Goal: Task Accomplishment & Management: Complete application form

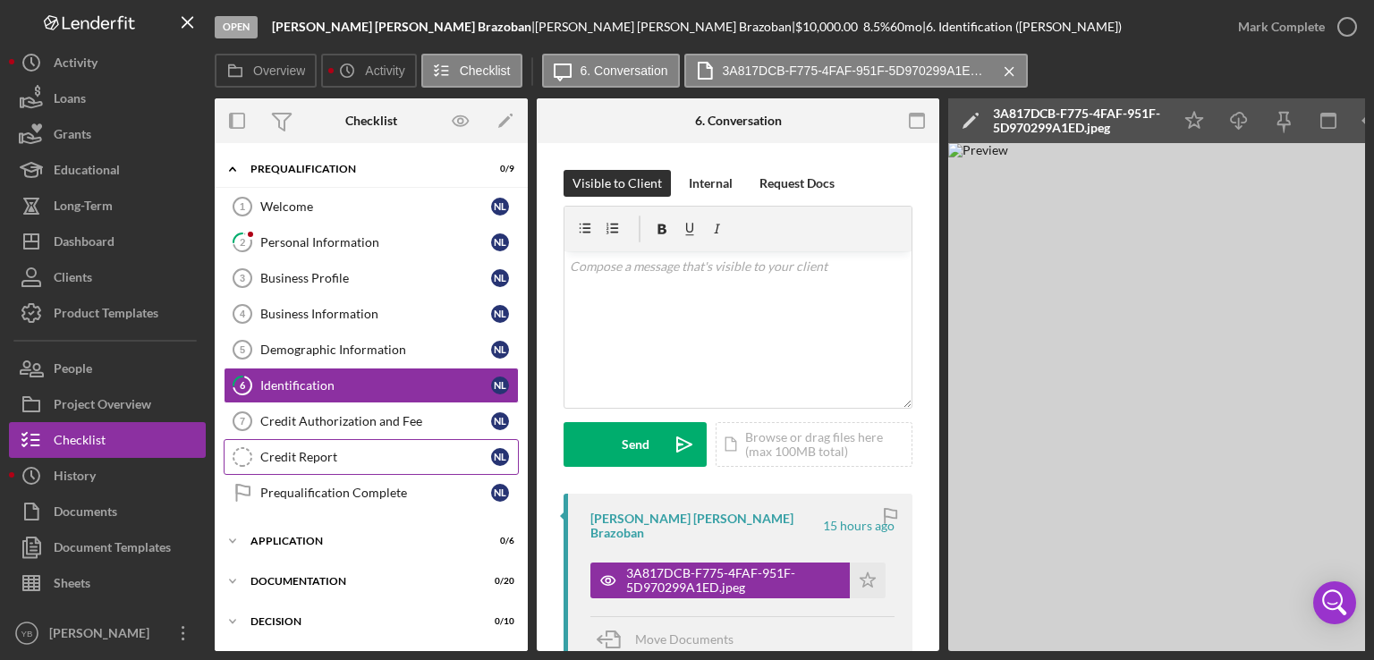
click at [304, 464] on link "Credit Report Credit Report N L" at bounding box center [371, 457] width 295 height 36
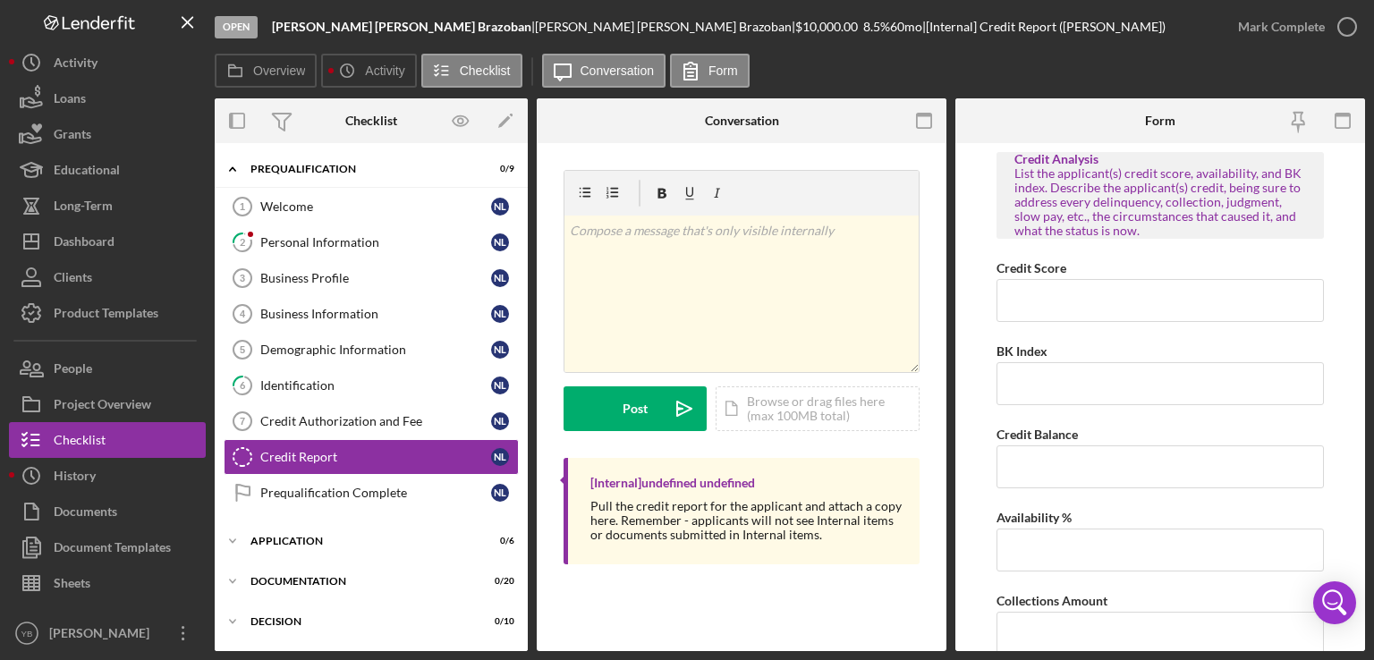
scroll to position [57, 0]
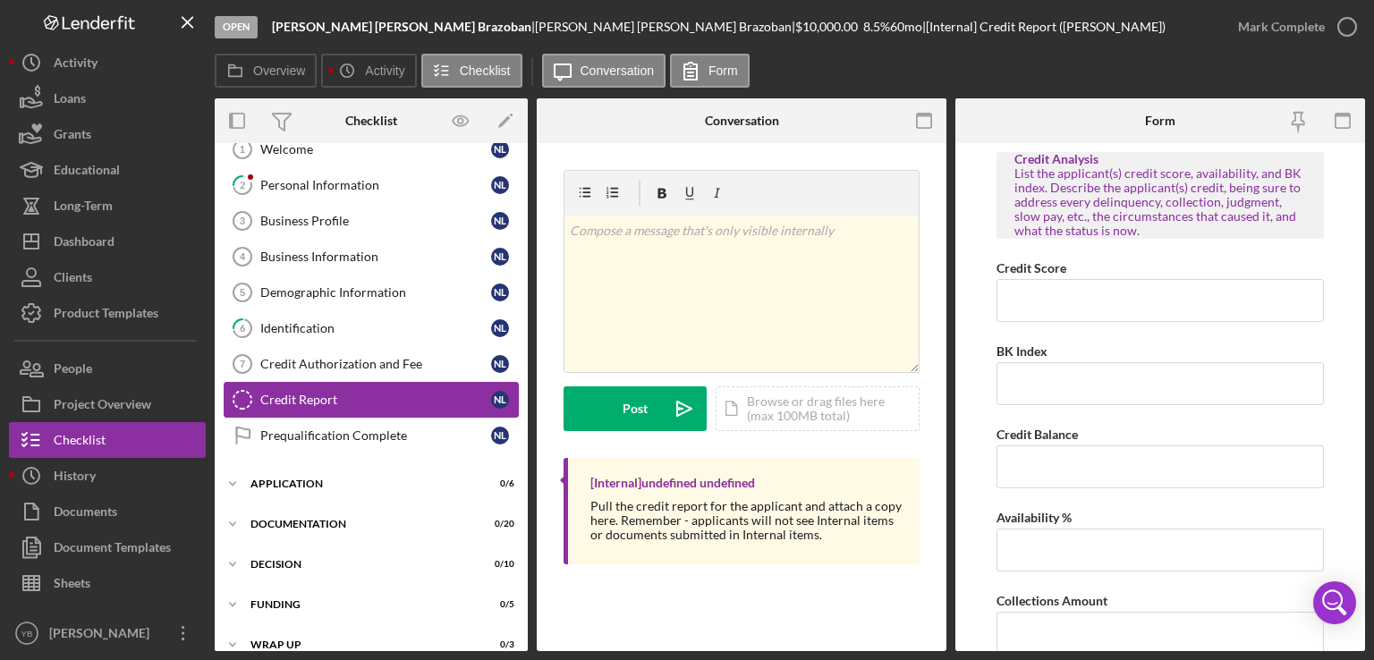
click at [307, 393] on div "Credit Report" at bounding box center [375, 400] width 231 height 14
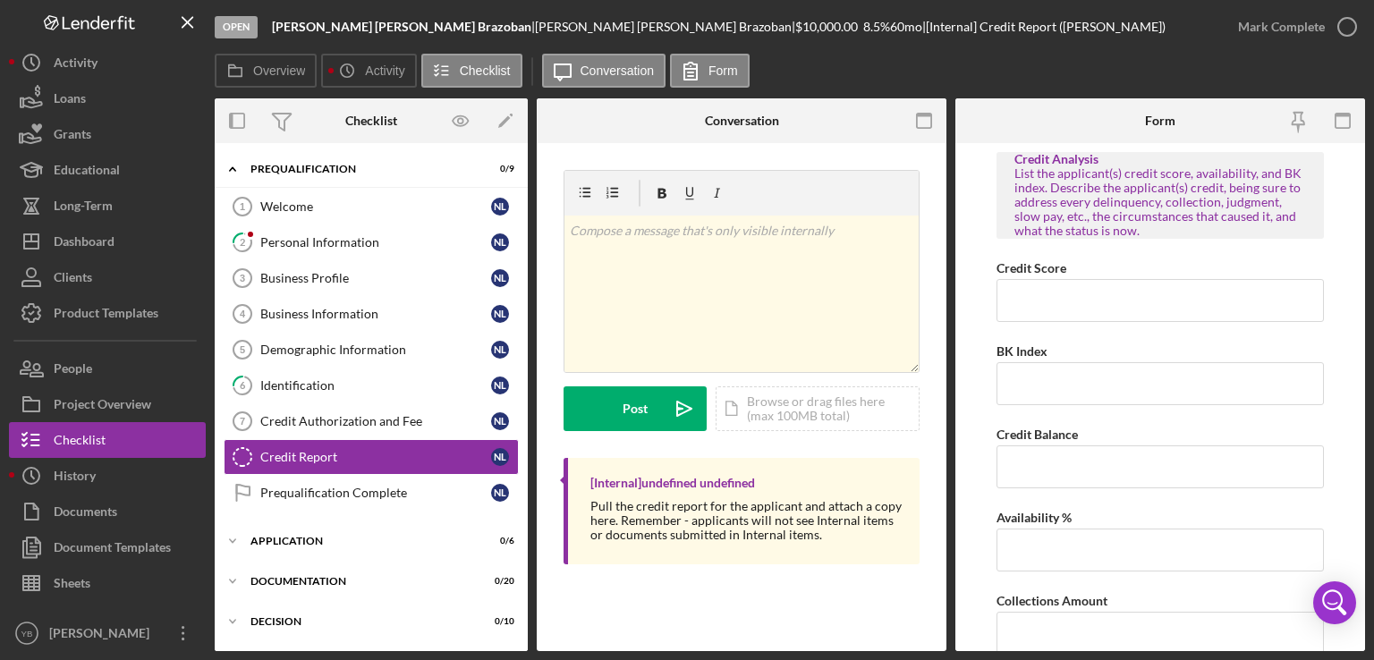
scroll to position [57, 0]
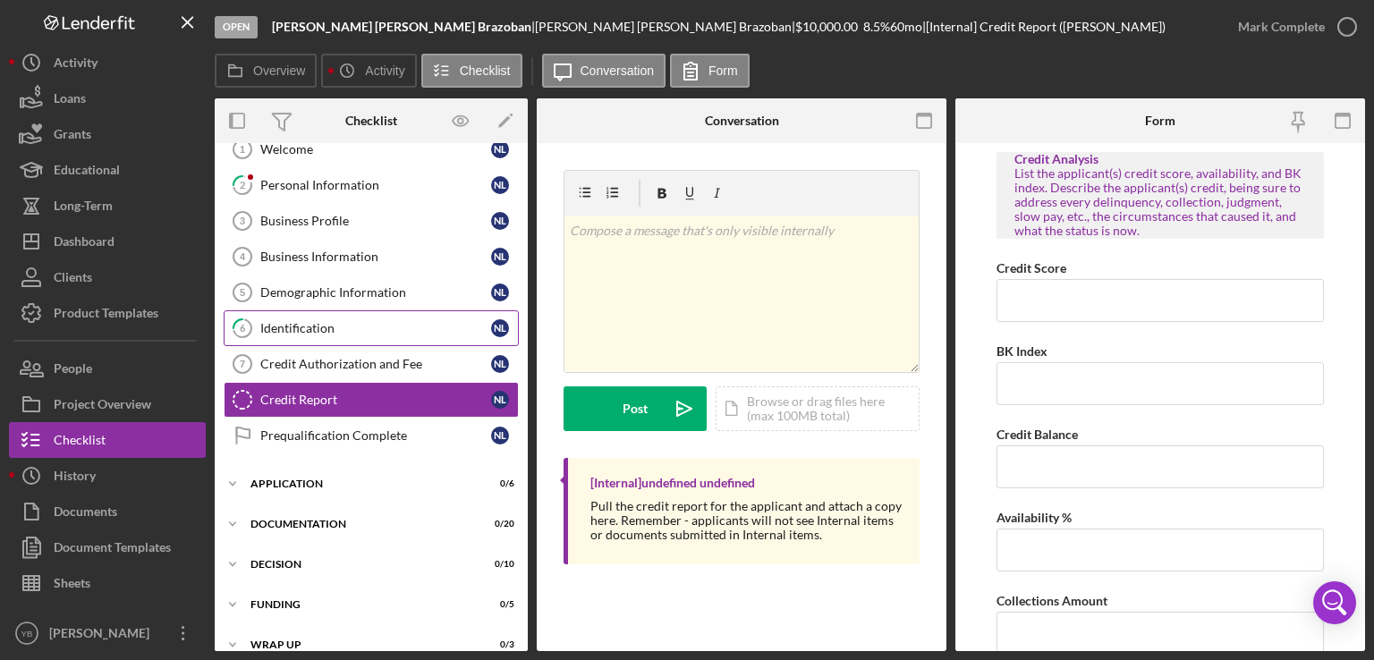
click at [298, 334] on link "6 Identification N L" at bounding box center [371, 328] width 295 height 36
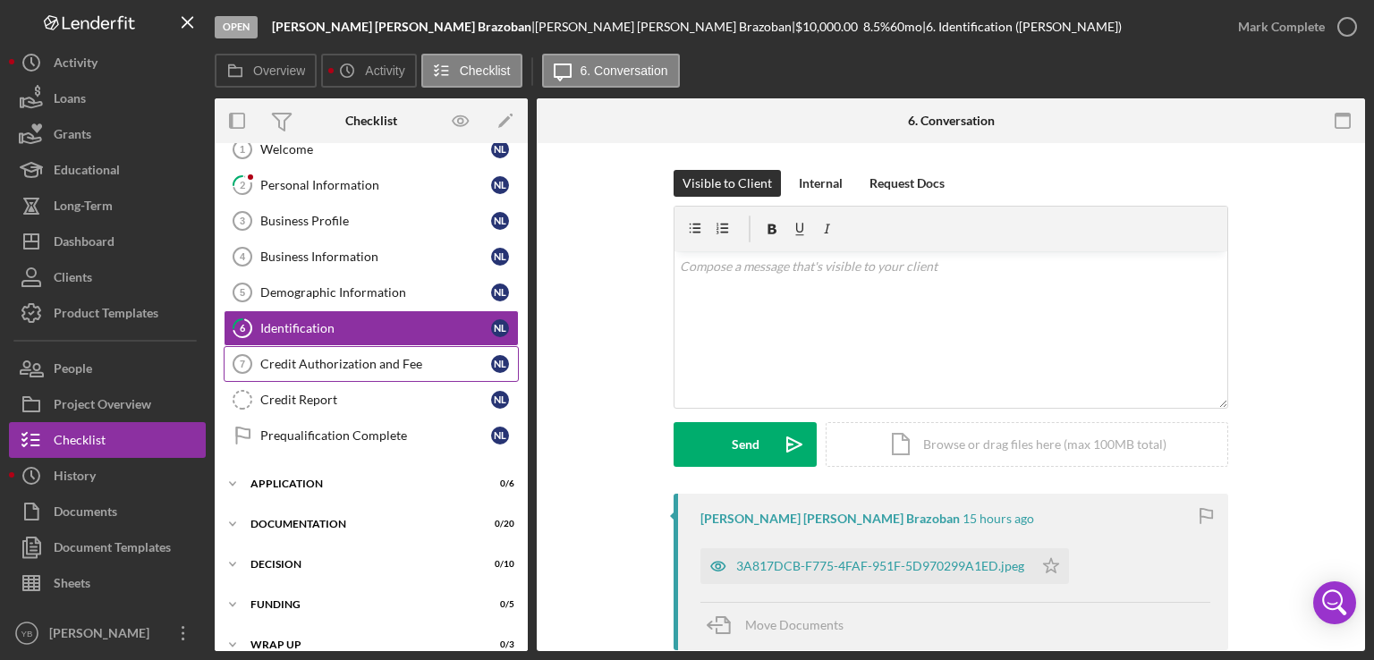
click at [304, 370] on link "Credit Authorization and Fee 7 Credit Authorization and Fee N L" at bounding box center [371, 364] width 295 height 36
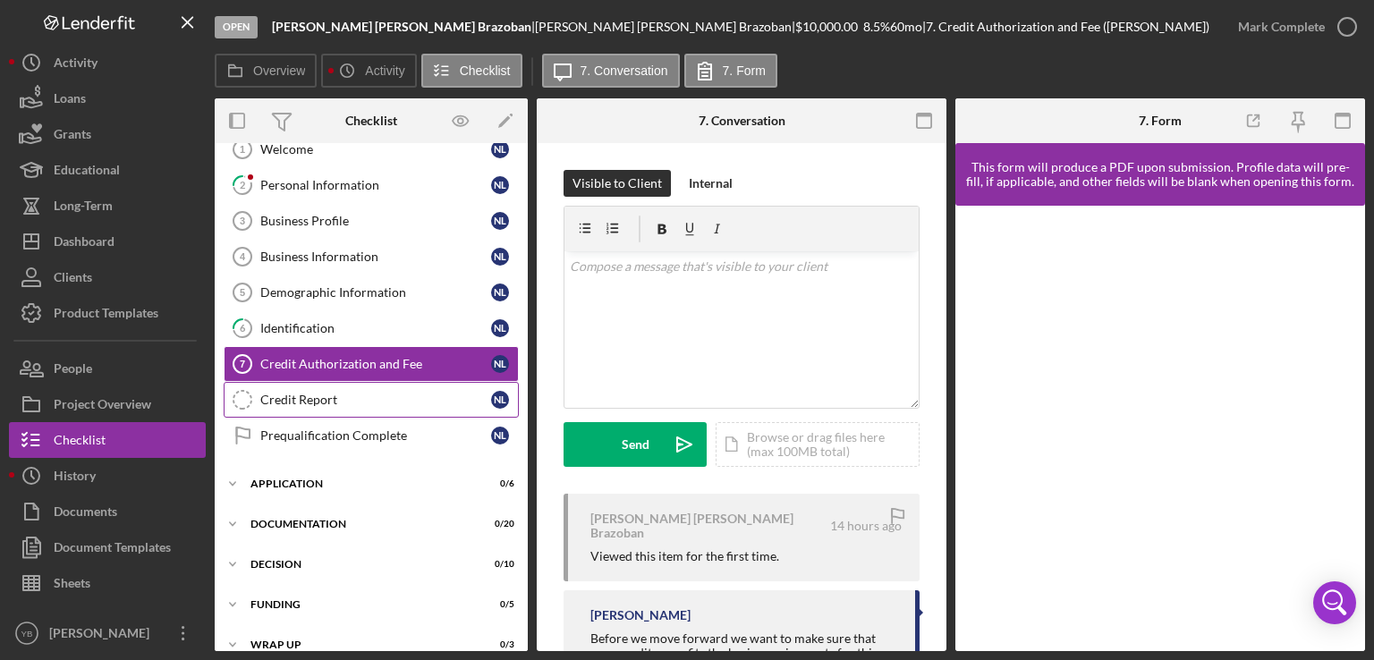
click at [268, 398] on div "Credit Report" at bounding box center [375, 400] width 231 height 14
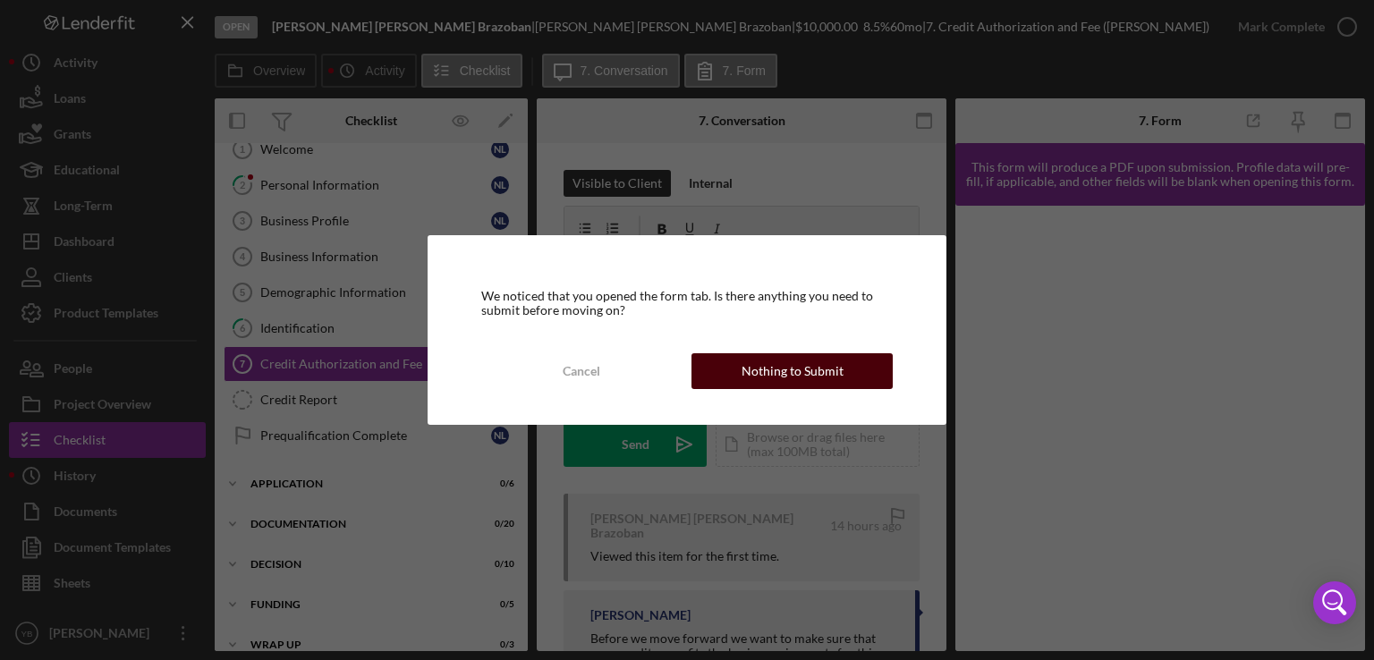
click at [783, 368] on div "Nothing to Submit" at bounding box center [793, 371] width 102 height 36
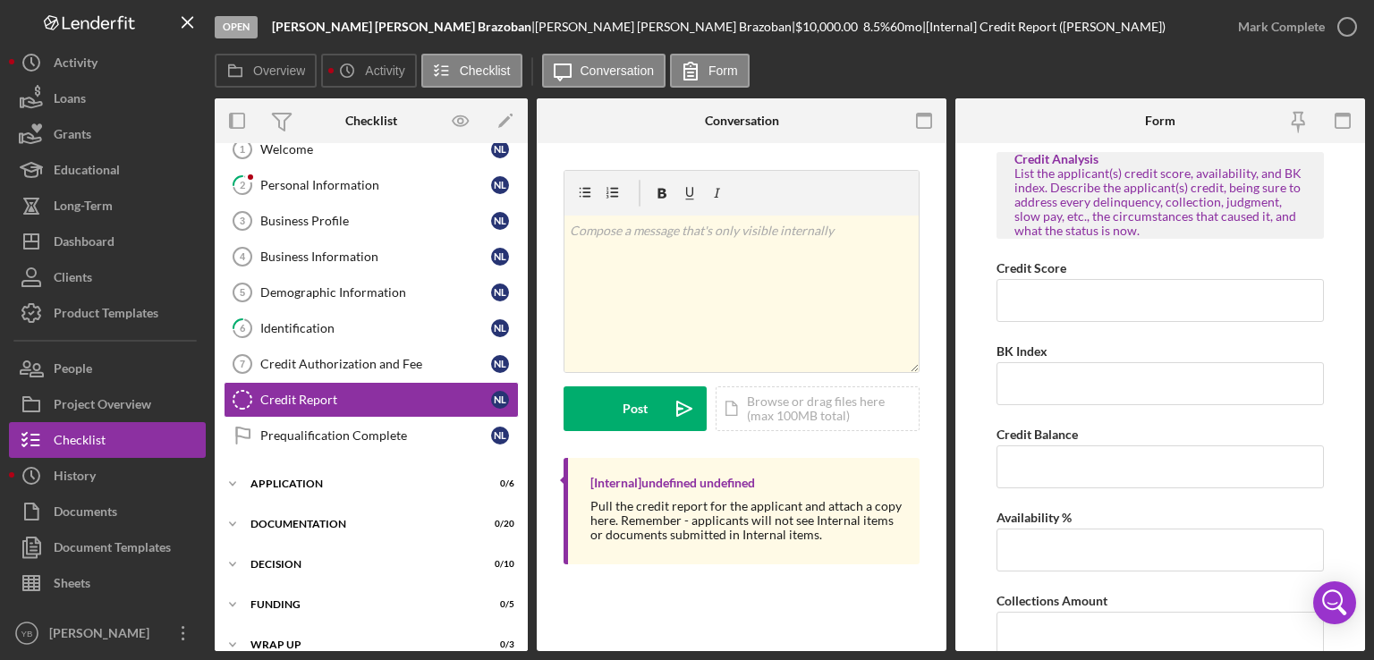
drag, startPoint x: 1366, startPoint y: 251, endPoint x: 1199, endPoint y: 341, distance: 189.7
click at [1199, 341] on div "Open Nidia Charedy LLuberes Brazoban | Nidia Charedy LLuberes Brazoban | $10,00…" at bounding box center [687, 330] width 1374 height 660
click at [97, 98] on button "Loans" at bounding box center [107, 99] width 197 height 36
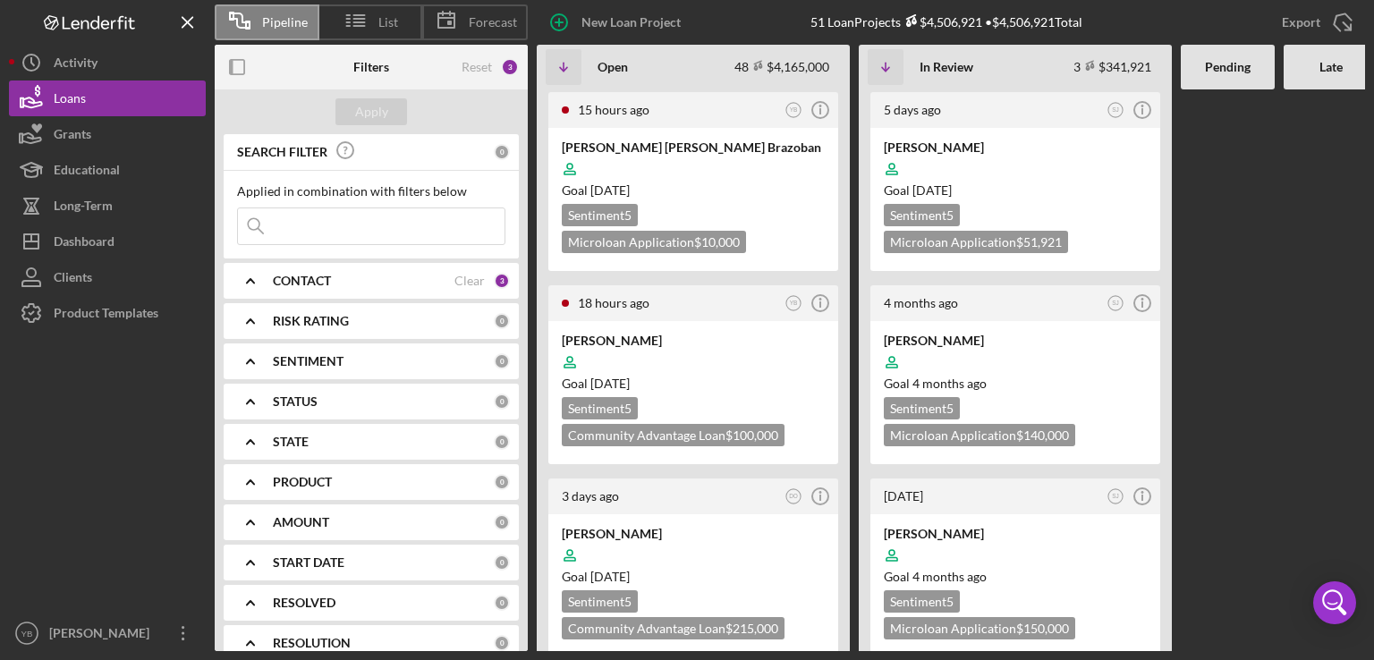
click at [1211, 223] on div at bounding box center [1228, 370] width 94 height 562
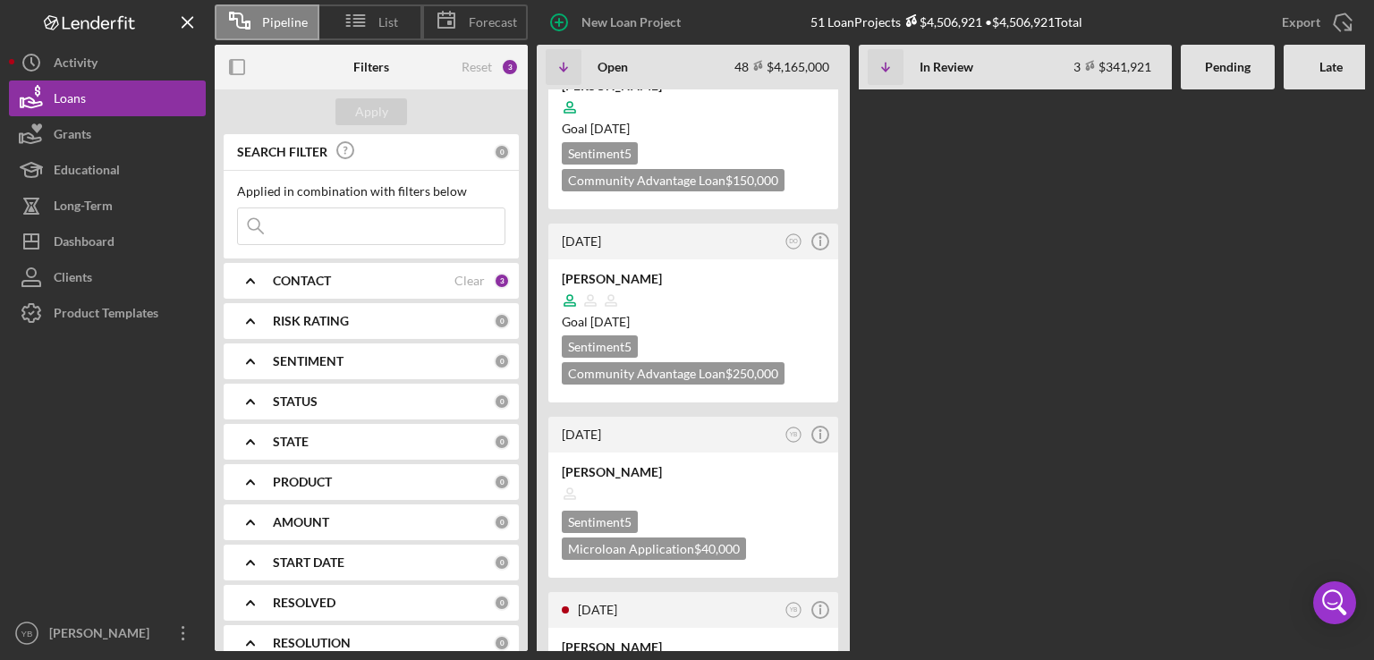
scroll to position [2434, 0]
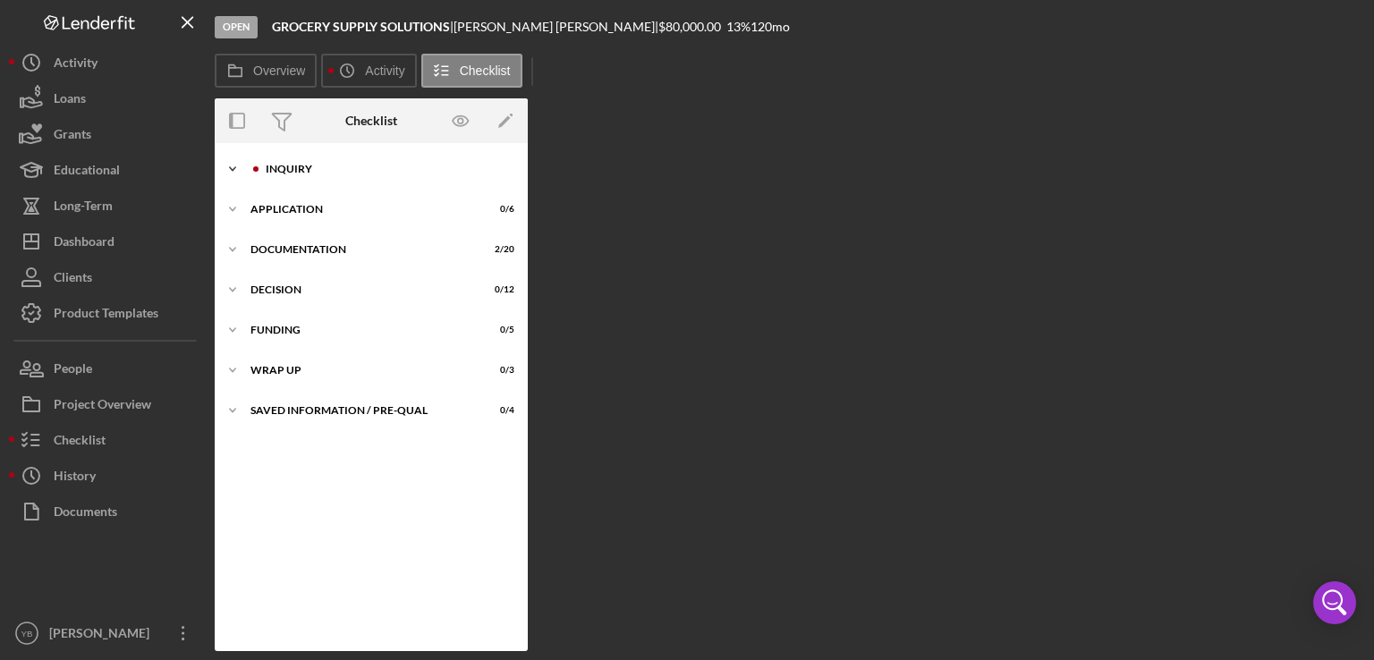
click at [311, 166] on div "Inquiry" at bounding box center [386, 169] width 240 height 11
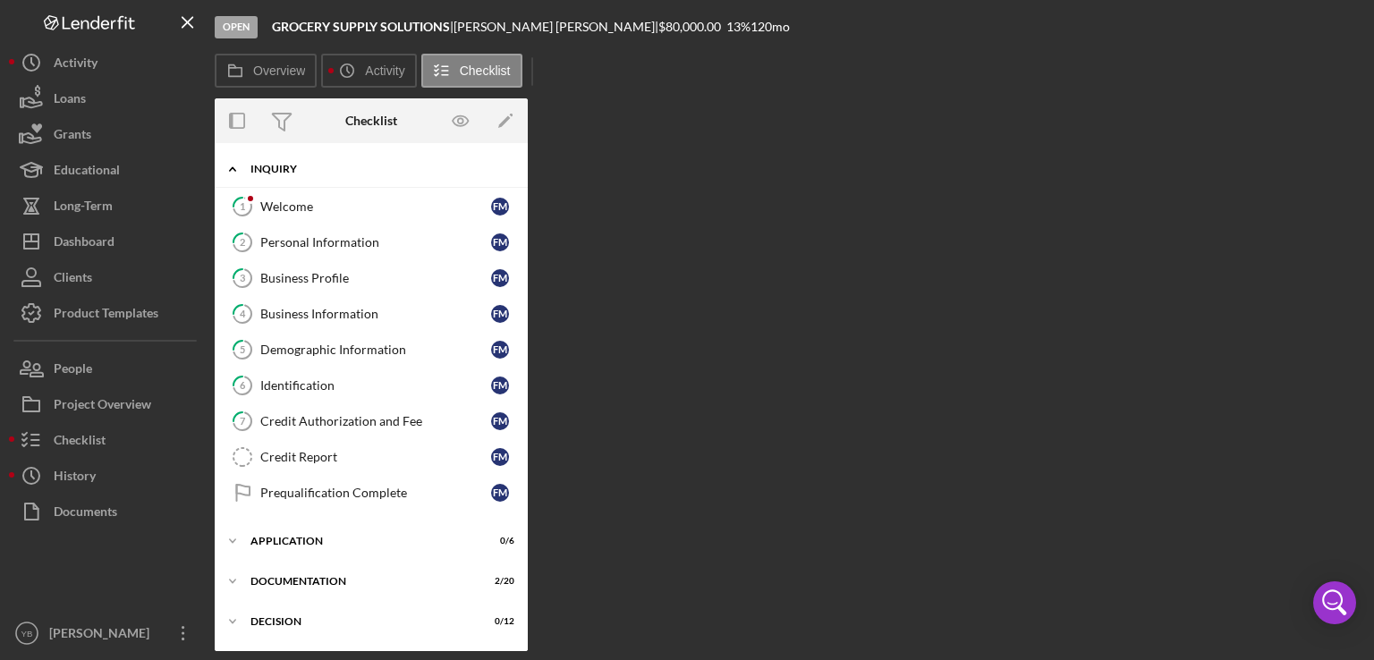
click at [311, 166] on div "Inquiry" at bounding box center [378, 169] width 255 height 11
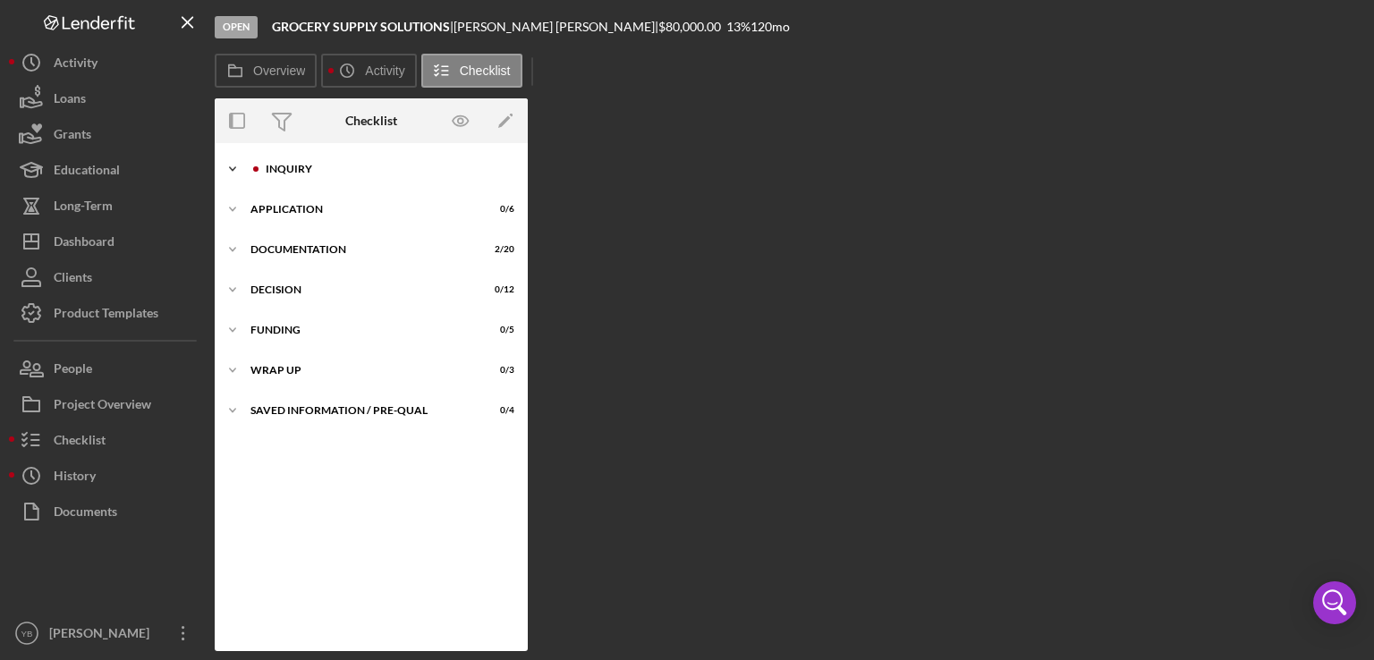
click at [311, 166] on div "Inquiry" at bounding box center [386, 169] width 240 height 11
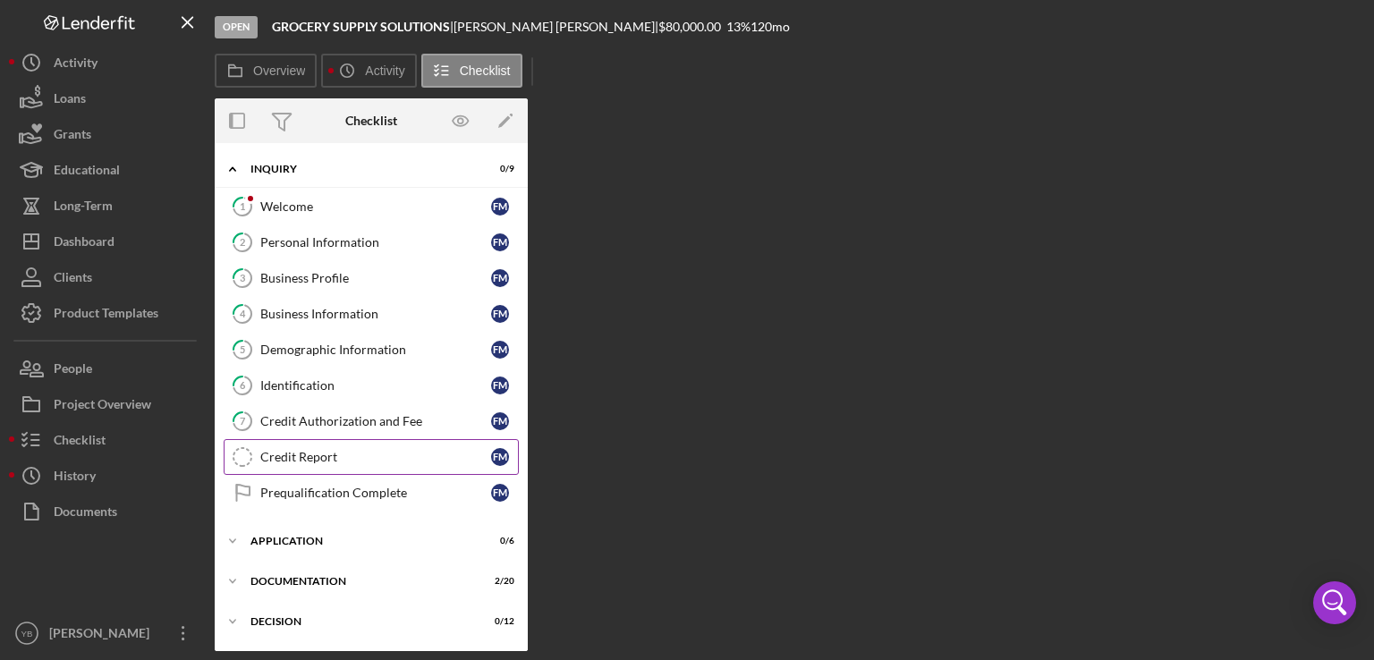
click at [301, 464] on link "Credit Report Credit Report F M" at bounding box center [371, 457] width 295 height 36
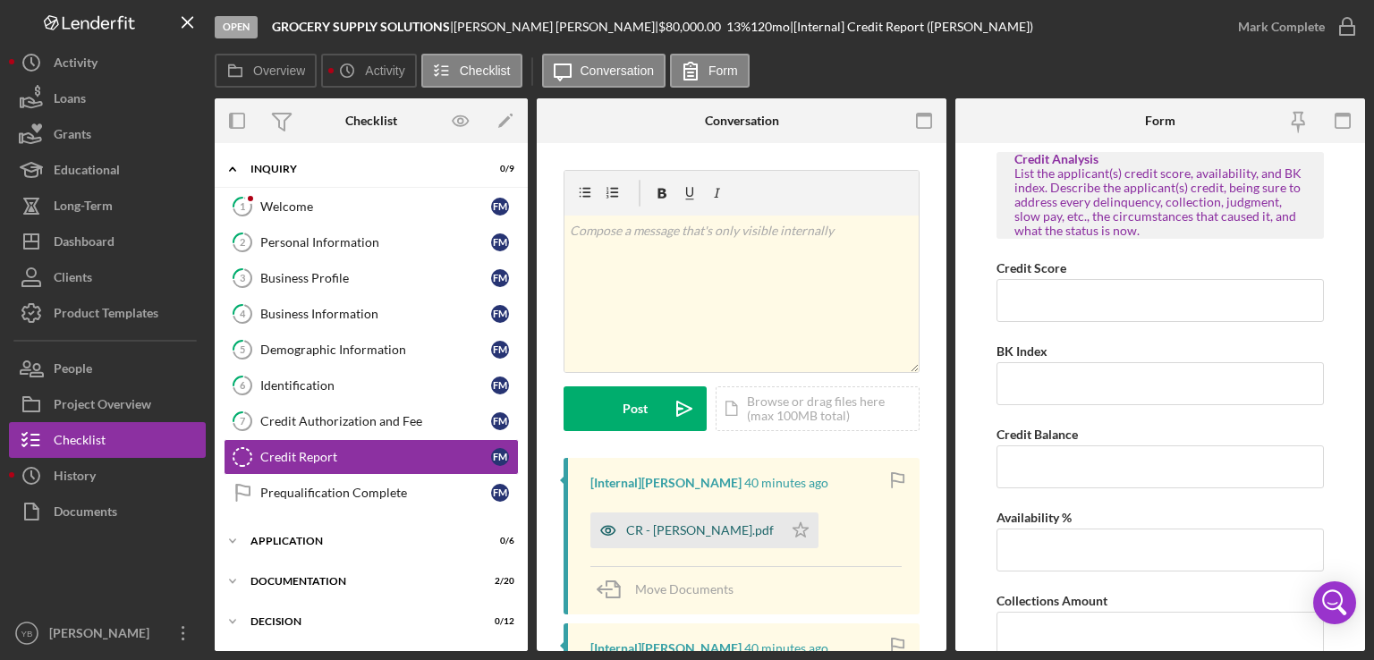
click at [673, 535] on div "CR - Marte Frank.pdf" at bounding box center [700, 530] width 148 height 14
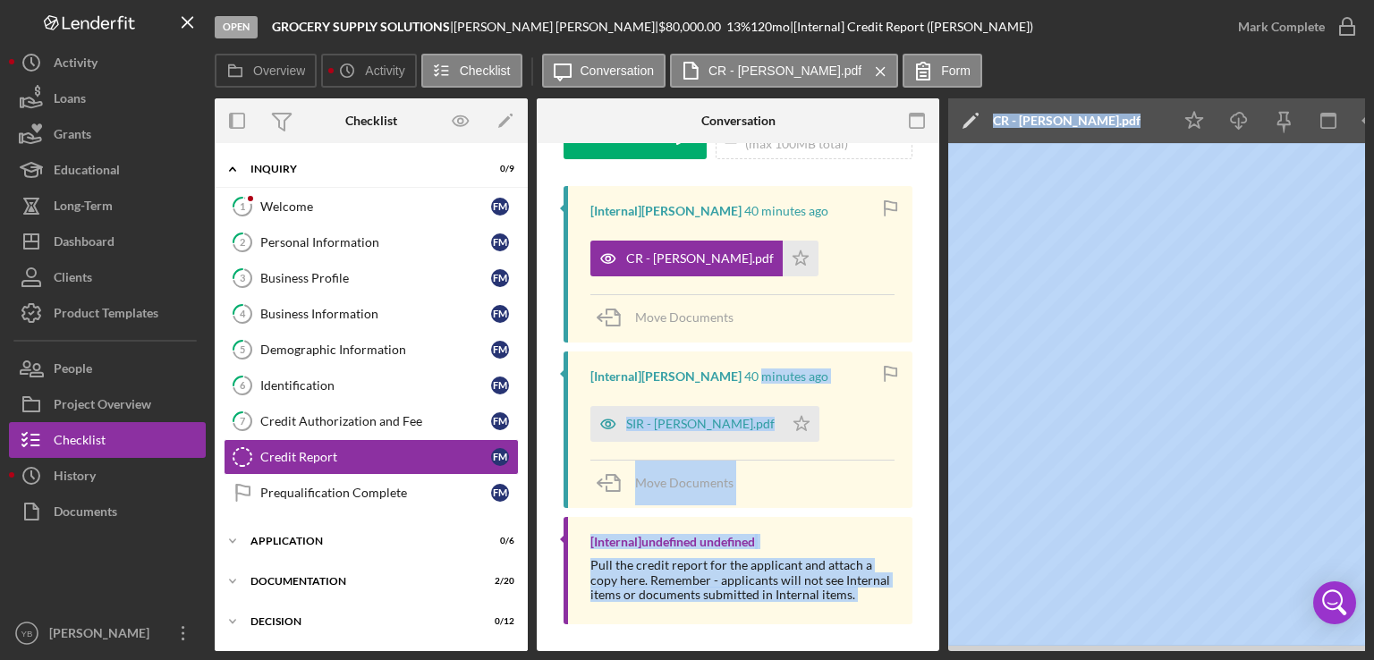
scroll to position [285, 0]
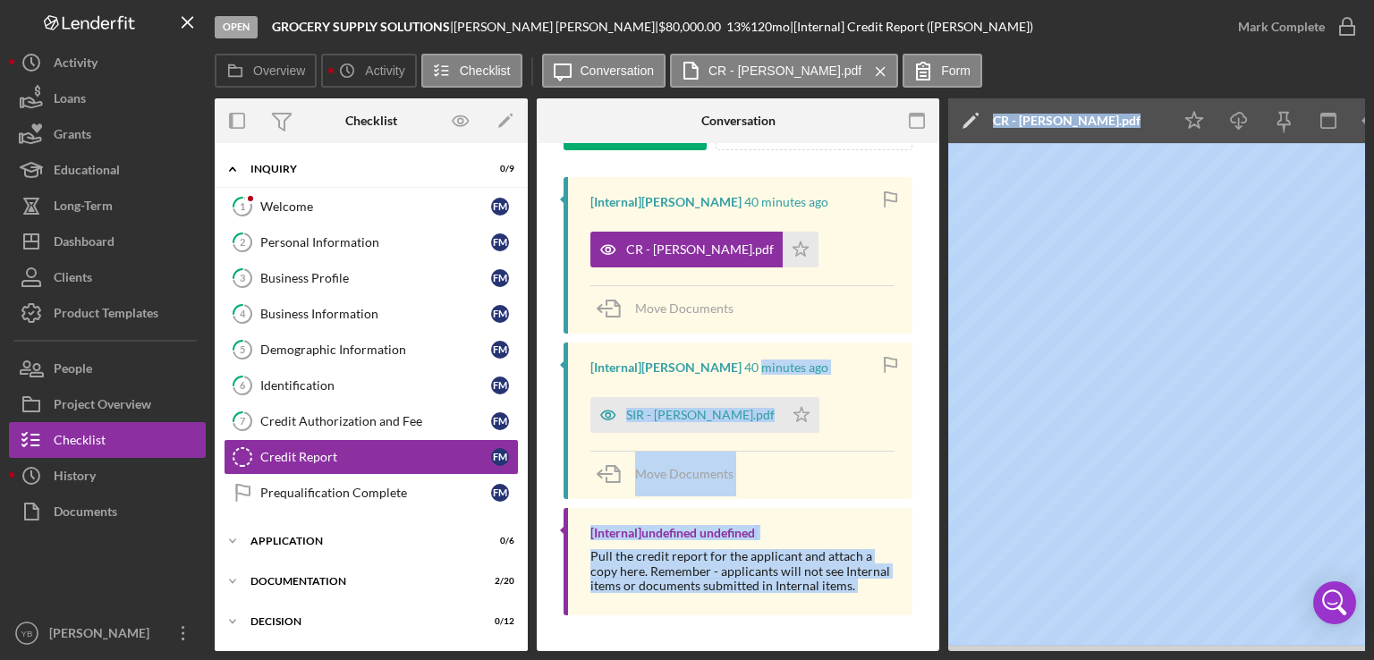
drag, startPoint x: 739, startPoint y: 645, endPoint x: 946, endPoint y: 640, distance: 206.8
click at [6, 446] on div "Open GROCERY SUPPLY SOLUTIONS | FRANK MARTE | $80,000.00 13 % 120 mo | [Interna…" at bounding box center [687, 330] width 1374 height 660
click at [1244, 119] on icon "Icon/Download" at bounding box center [1240, 121] width 40 height 40
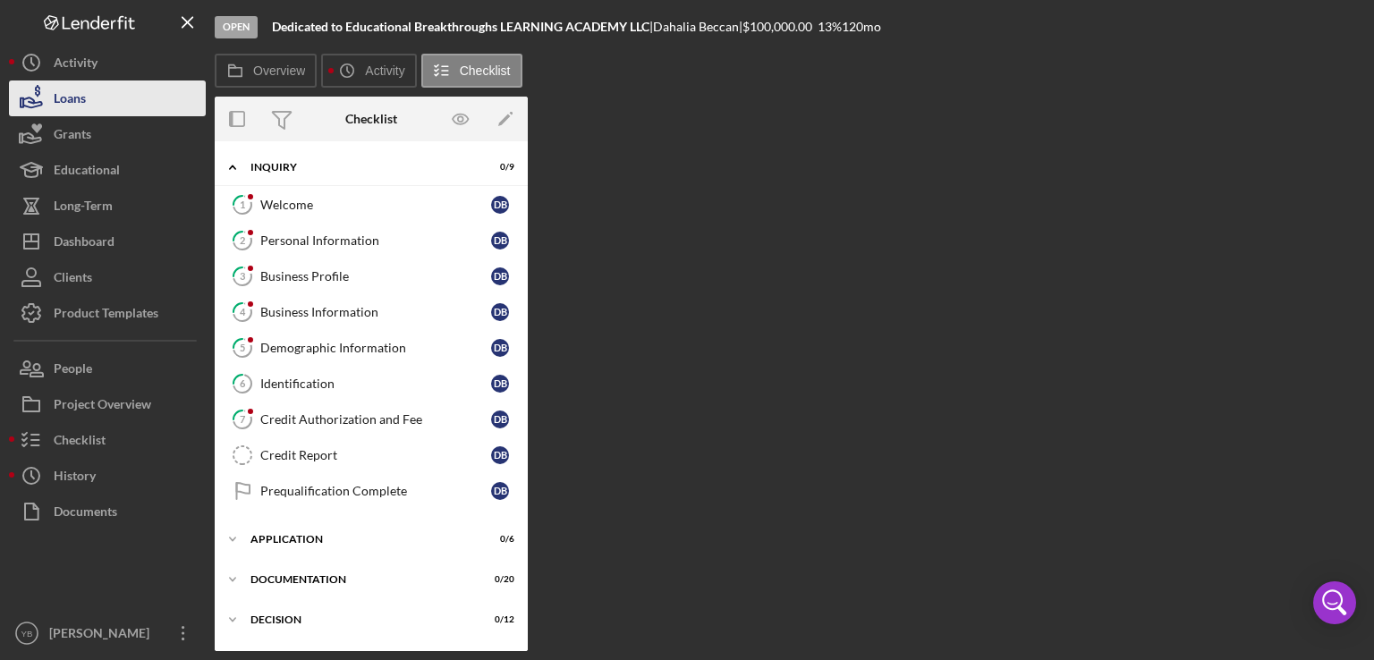
click at [96, 105] on button "Loans" at bounding box center [107, 99] width 197 height 36
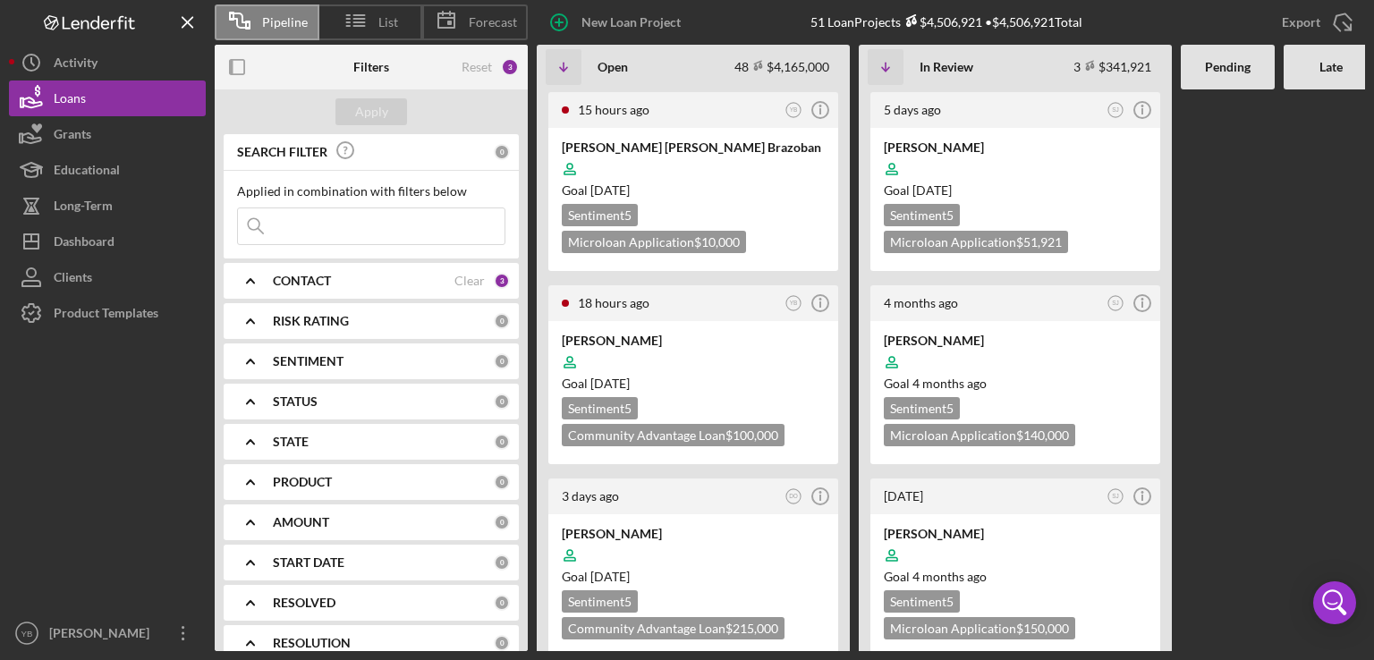
click at [260, 278] on icon "Icon/Expander" at bounding box center [250, 281] width 45 height 45
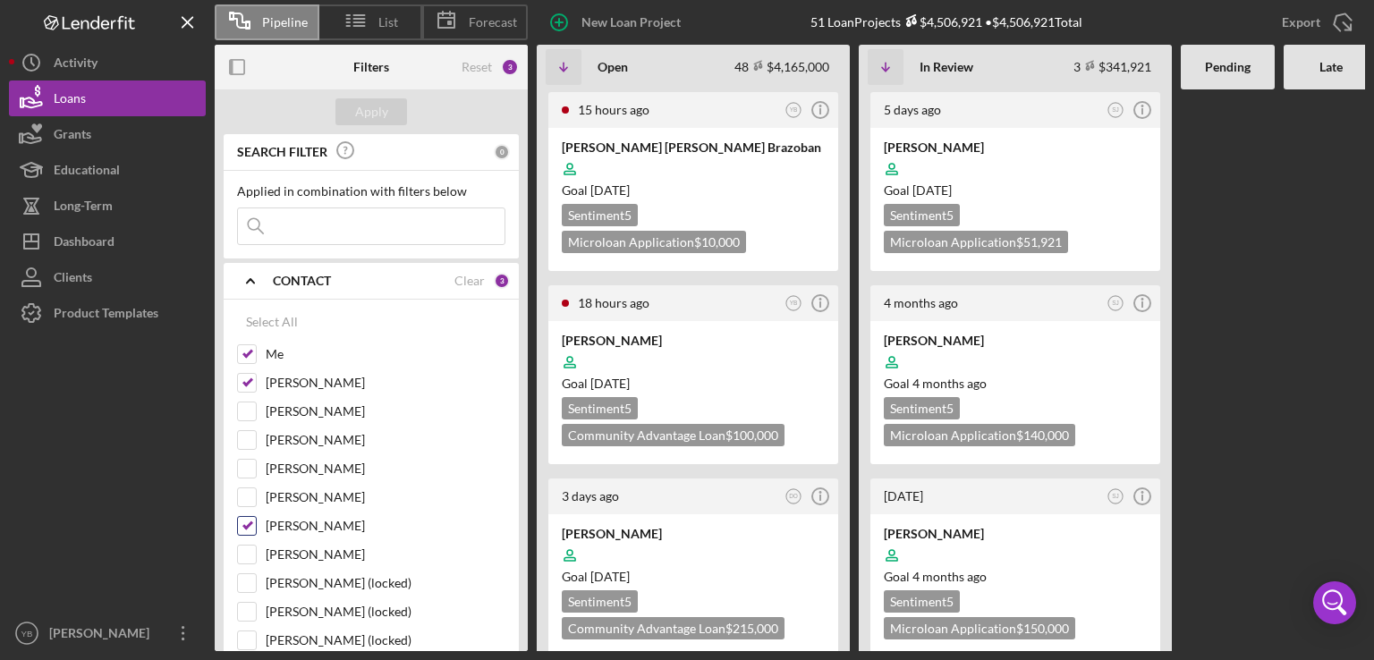
click at [247, 526] on input "[PERSON_NAME]" at bounding box center [247, 526] width 18 height 18
checkbox input "false"
click at [248, 384] on input "[PERSON_NAME]" at bounding box center [247, 383] width 18 height 18
checkbox input "false"
click at [1299, 325] on div at bounding box center [1331, 370] width 94 height 562
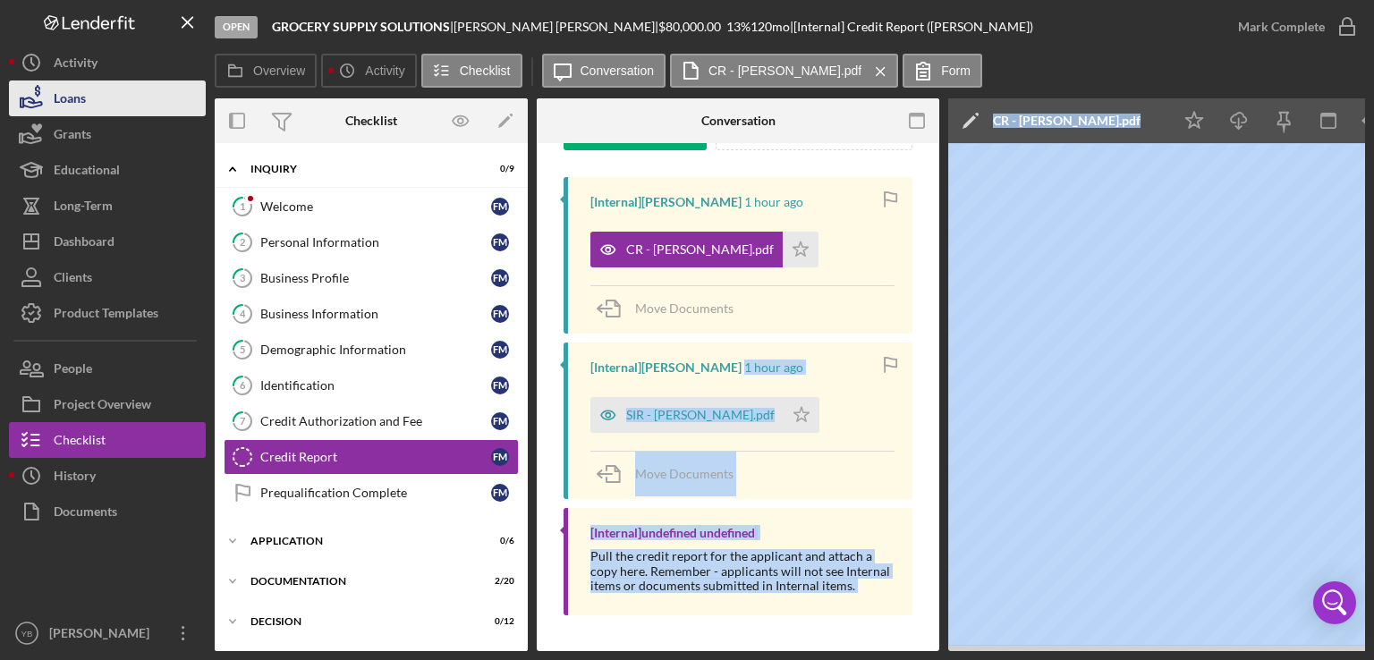
click at [114, 96] on button "Loans" at bounding box center [107, 99] width 197 height 36
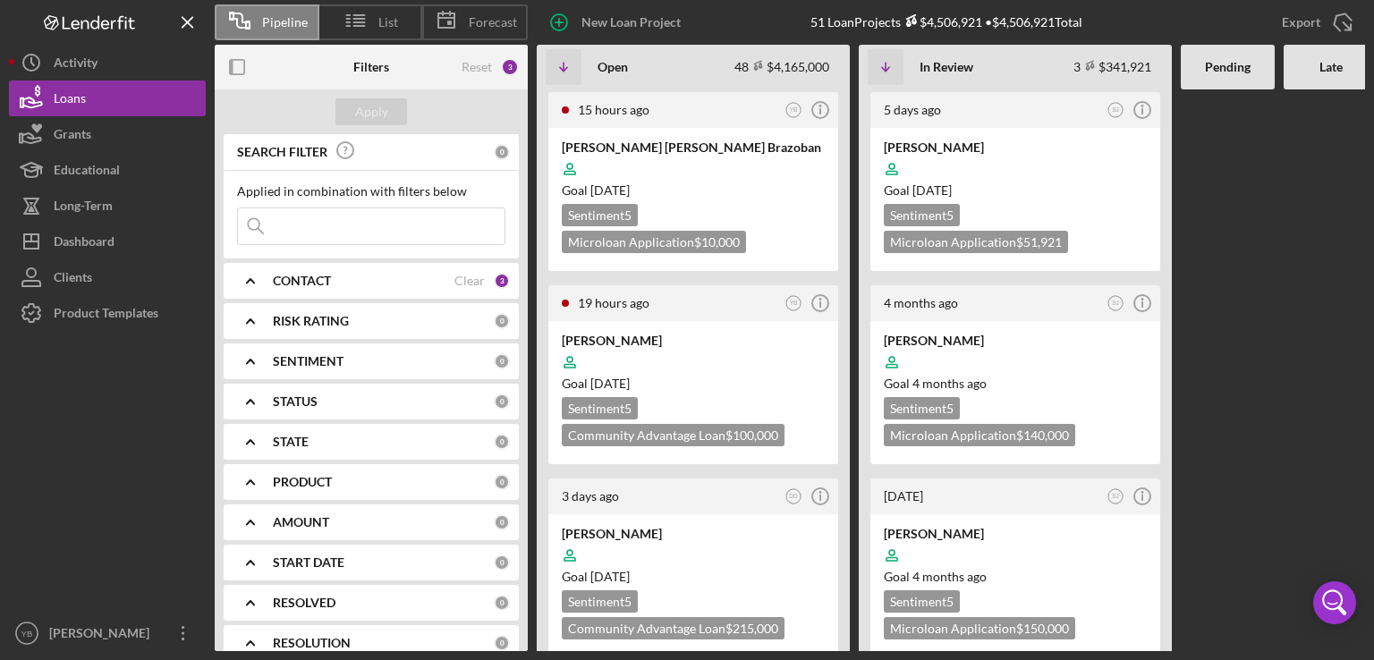
click at [318, 276] on b "CONTACT" at bounding box center [302, 281] width 58 height 14
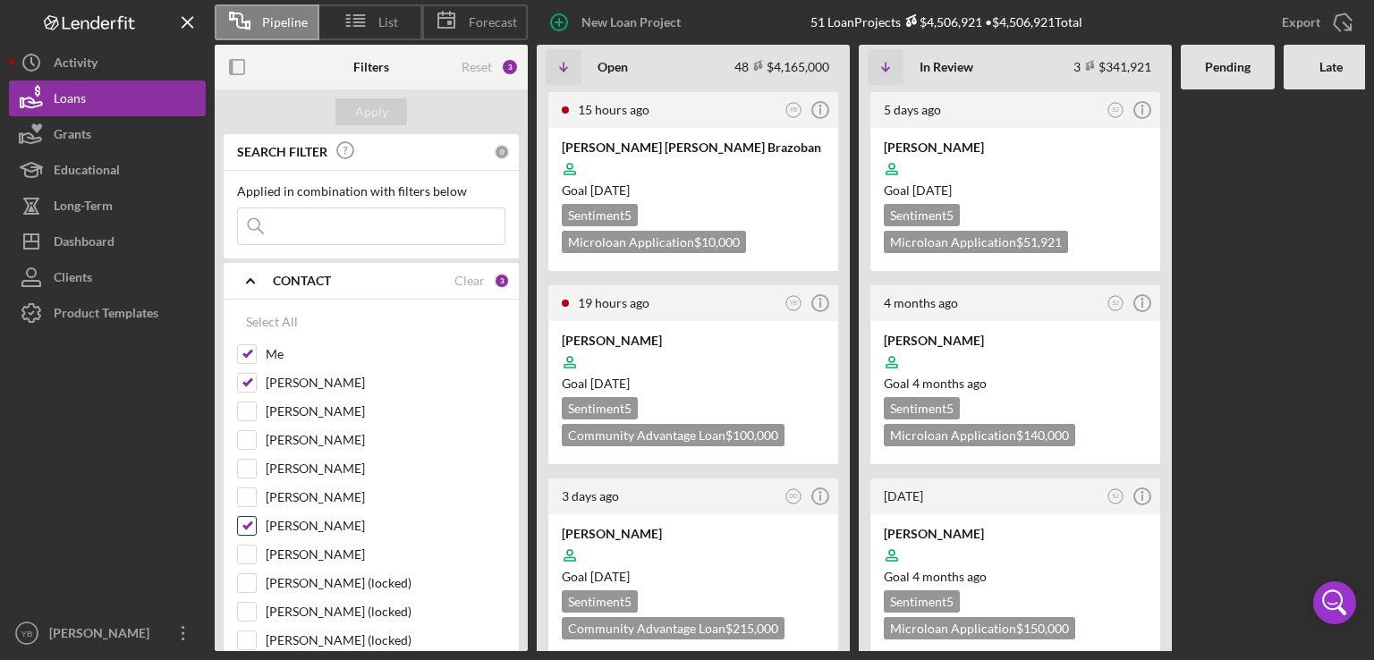
click at [251, 523] on input "[PERSON_NAME]" at bounding box center [247, 526] width 18 height 18
checkbox input "false"
click at [250, 383] on input "[PERSON_NAME]" at bounding box center [247, 383] width 18 height 18
checkbox input "false"
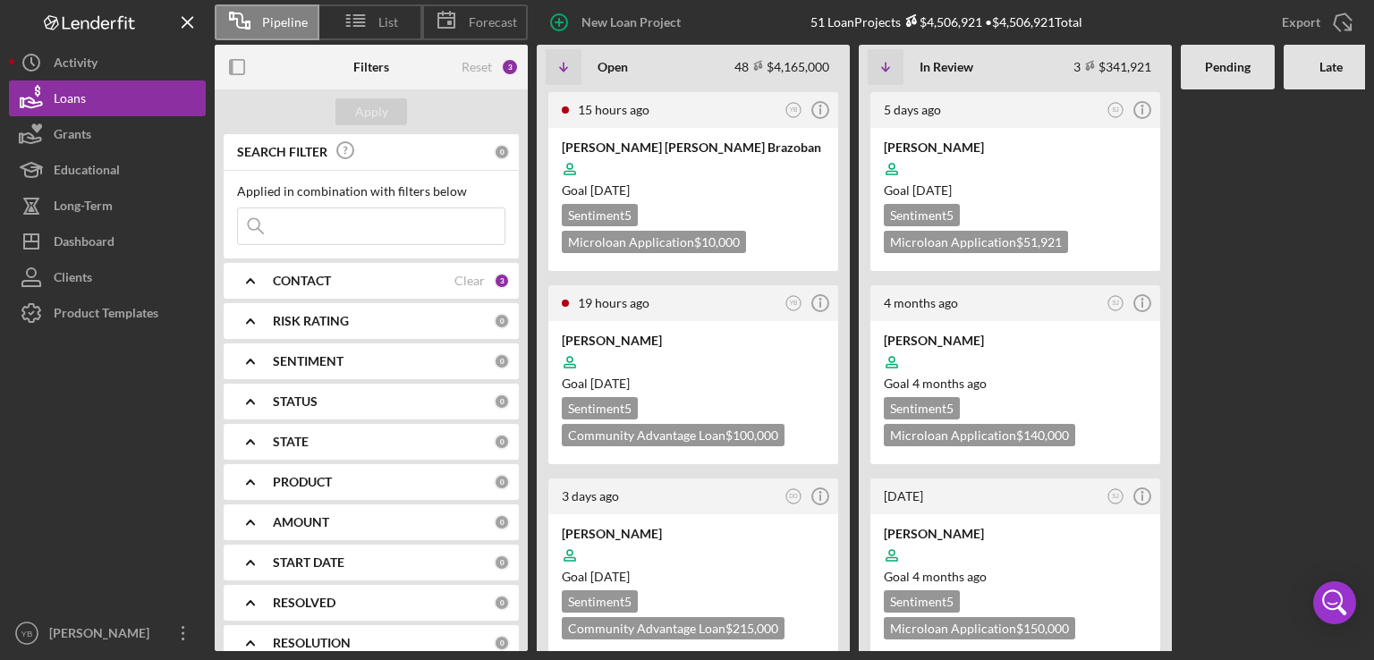
click at [319, 270] on div "CONTACT Clear 3" at bounding box center [391, 281] width 237 height 36
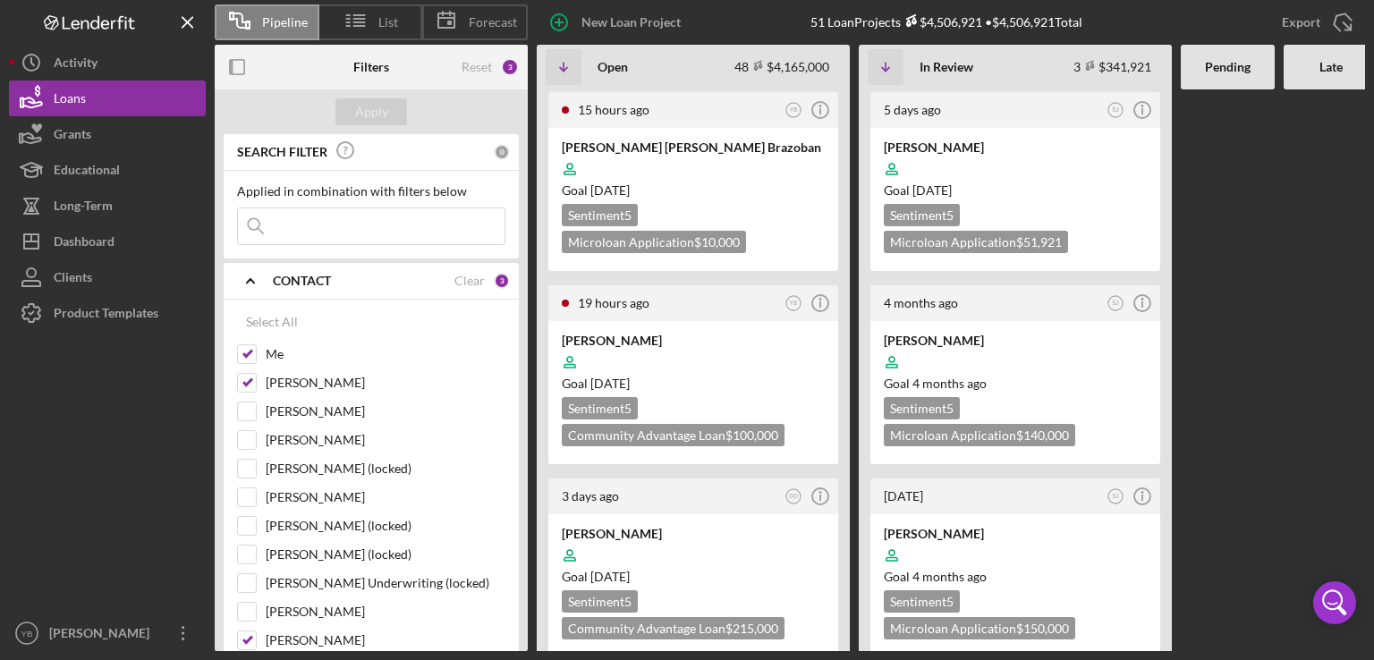
click at [319, 270] on div "CONTACT Clear 3" at bounding box center [391, 281] width 237 height 36
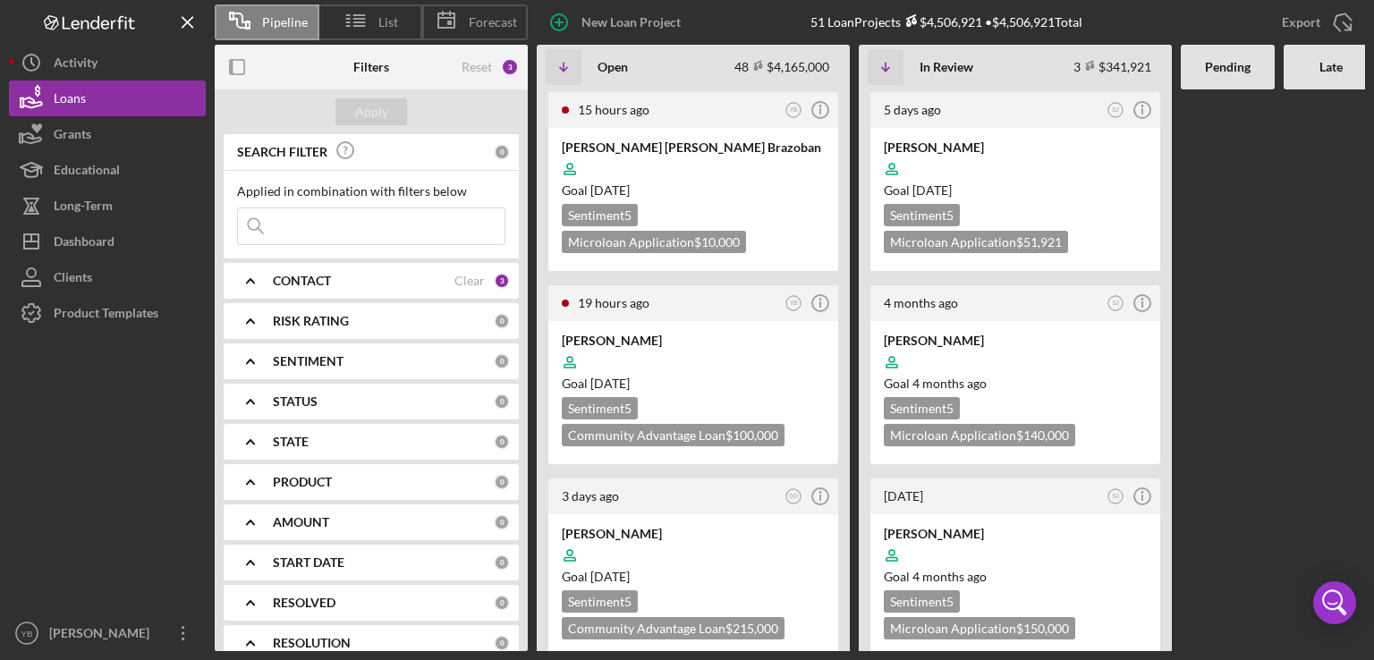
click at [316, 280] on b "CONTACT" at bounding box center [302, 281] width 58 height 14
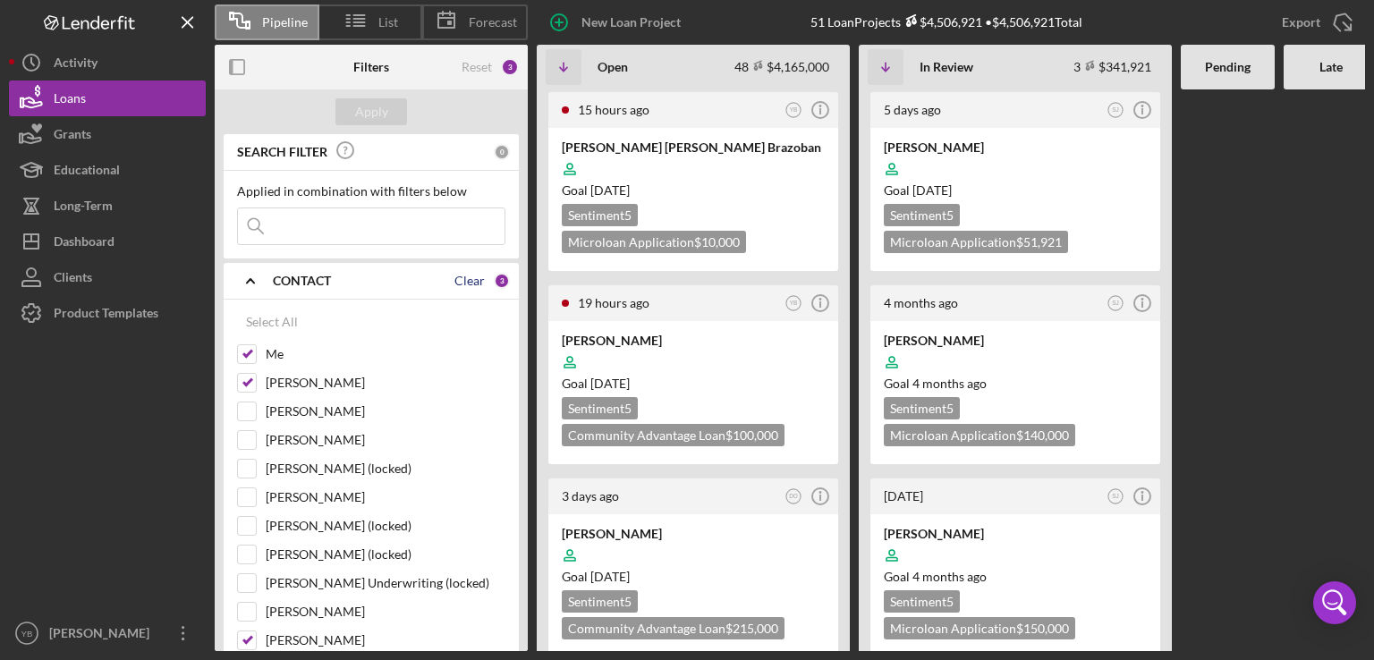
click at [465, 279] on div "Clear" at bounding box center [470, 281] width 30 height 14
checkbox input "false"
click at [243, 355] on input "Me" at bounding box center [247, 354] width 18 height 18
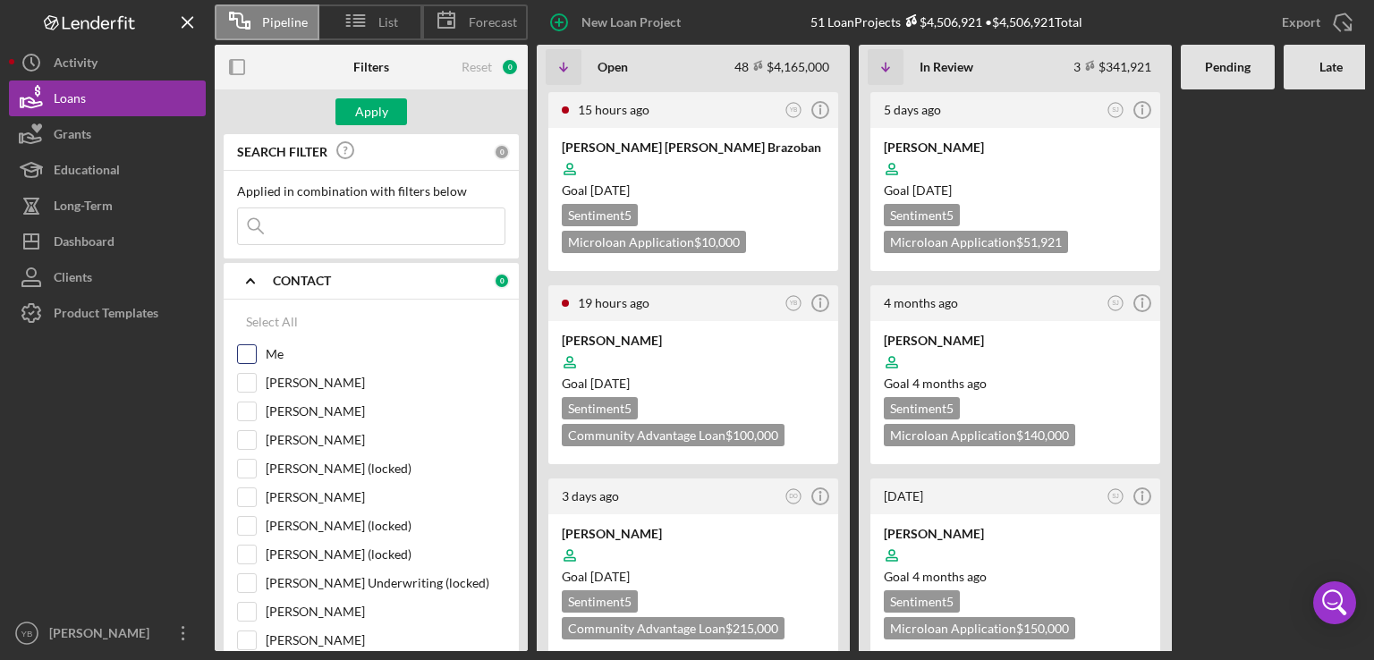
checkbox input "true"
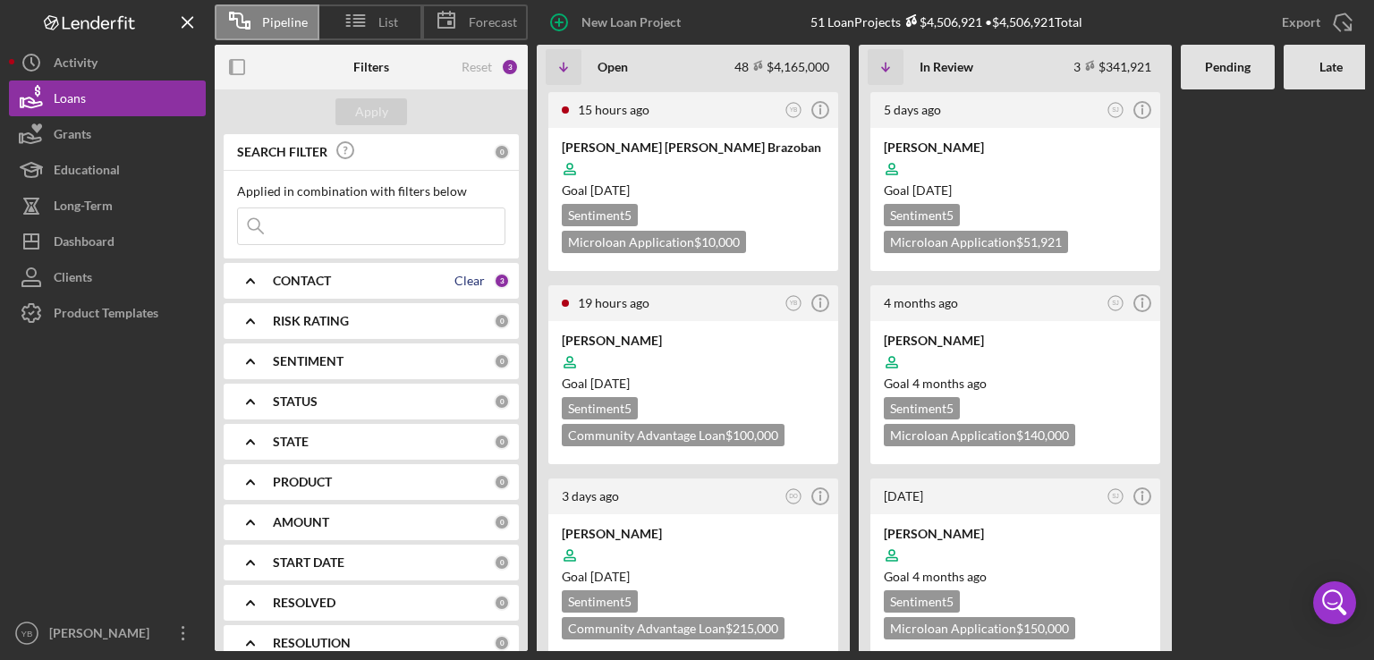
click at [476, 285] on div "Clear" at bounding box center [470, 281] width 30 height 14
click at [285, 280] on b "CONTACT" at bounding box center [302, 281] width 58 height 14
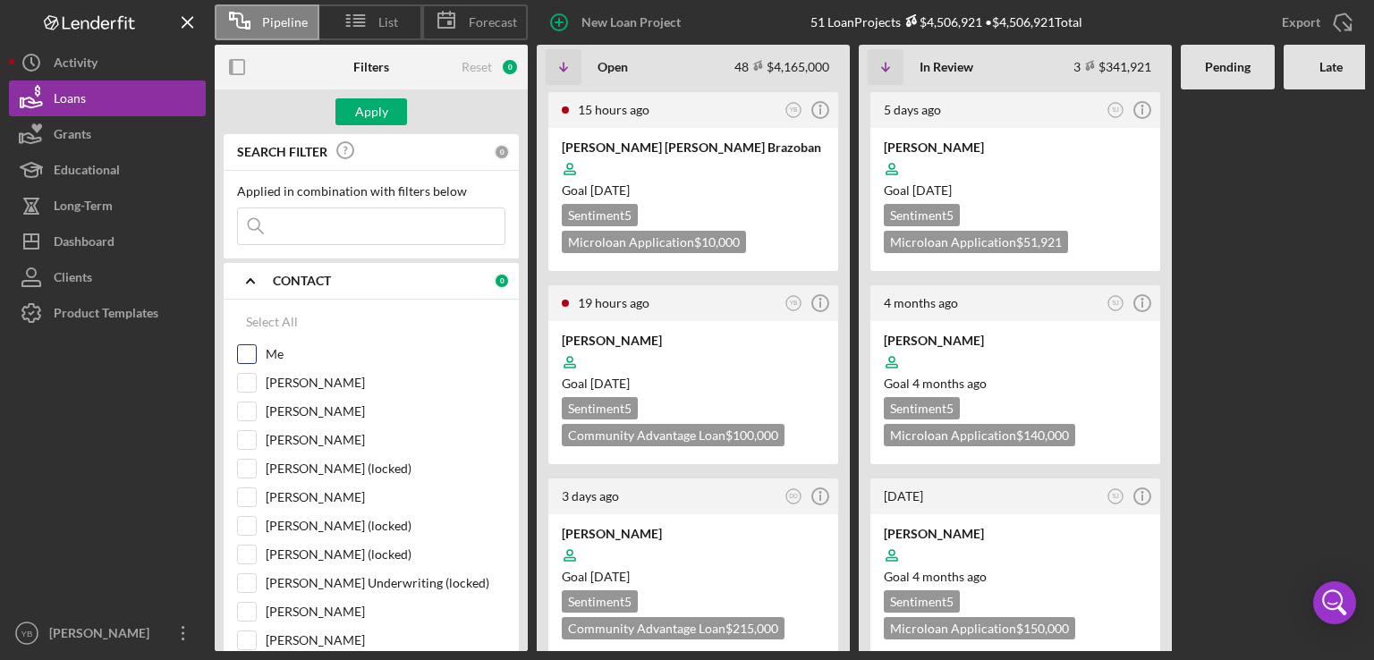
click at [247, 361] on input "Me" at bounding box center [247, 354] width 18 height 18
checkbox input "true"
click at [362, 111] on div "Apply" at bounding box center [371, 111] width 33 height 27
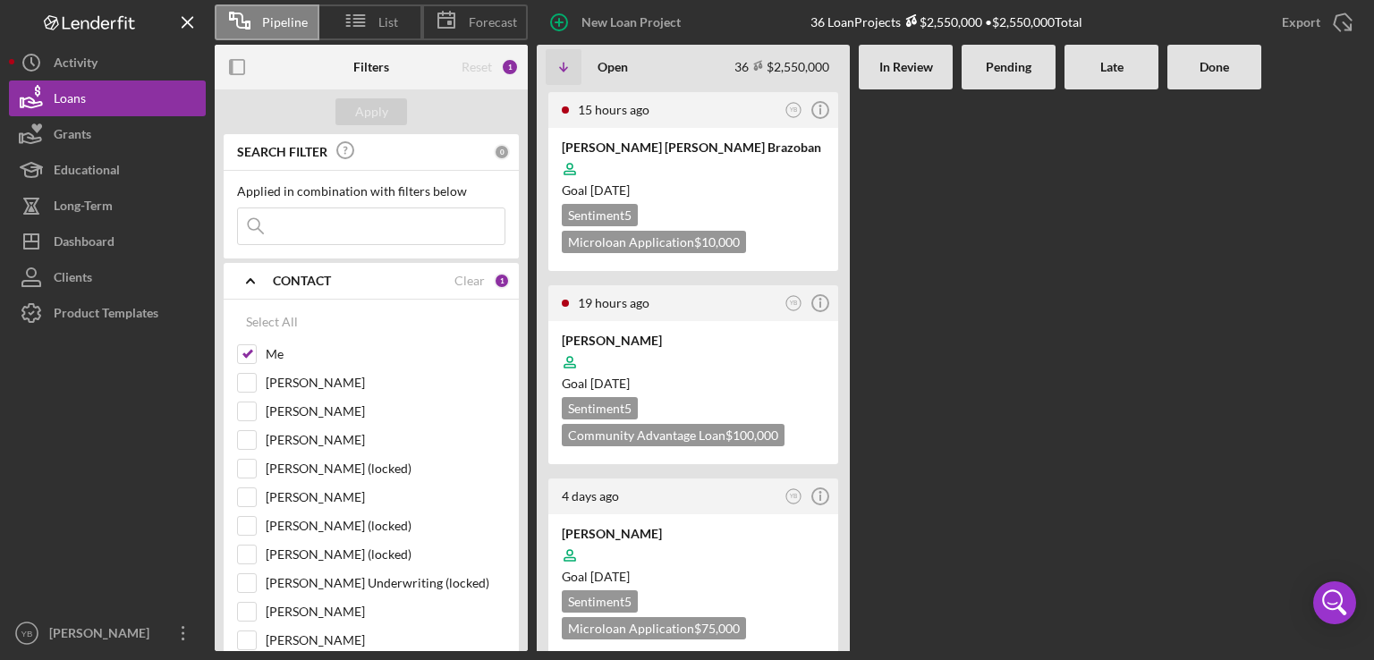
click at [971, 126] on div at bounding box center [1009, 370] width 94 height 562
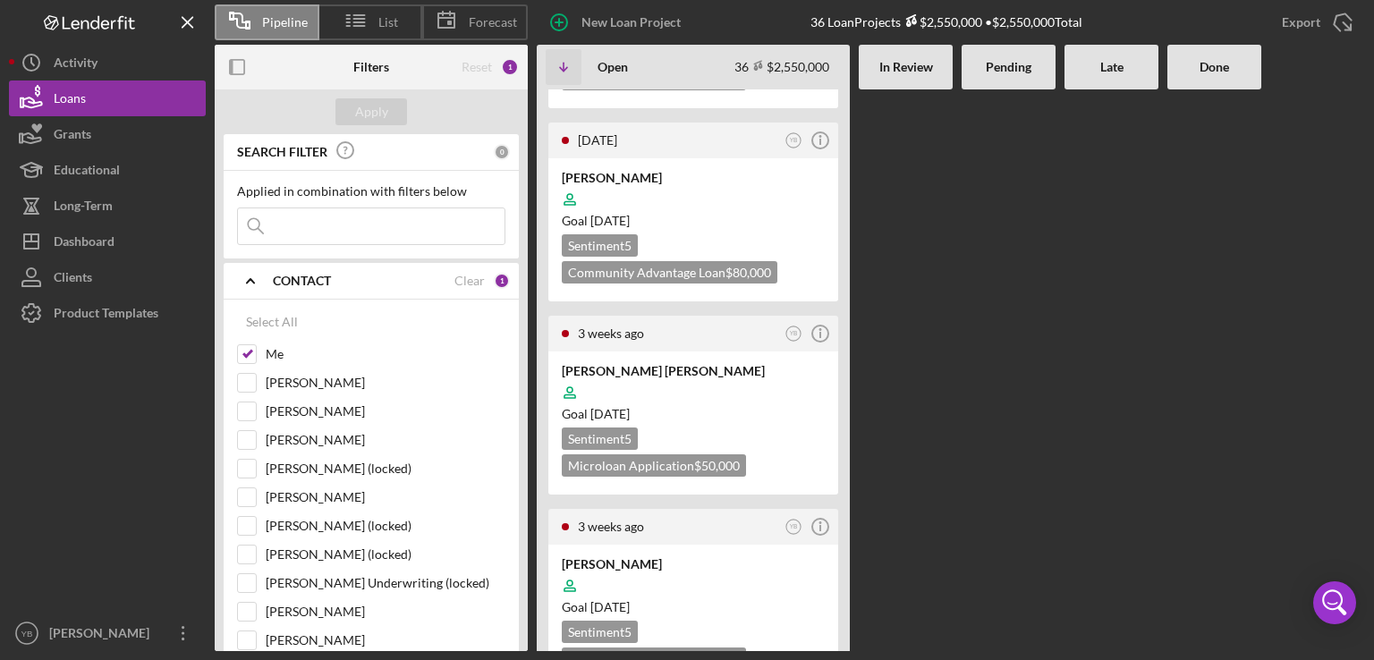
scroll to position [2326, 0]
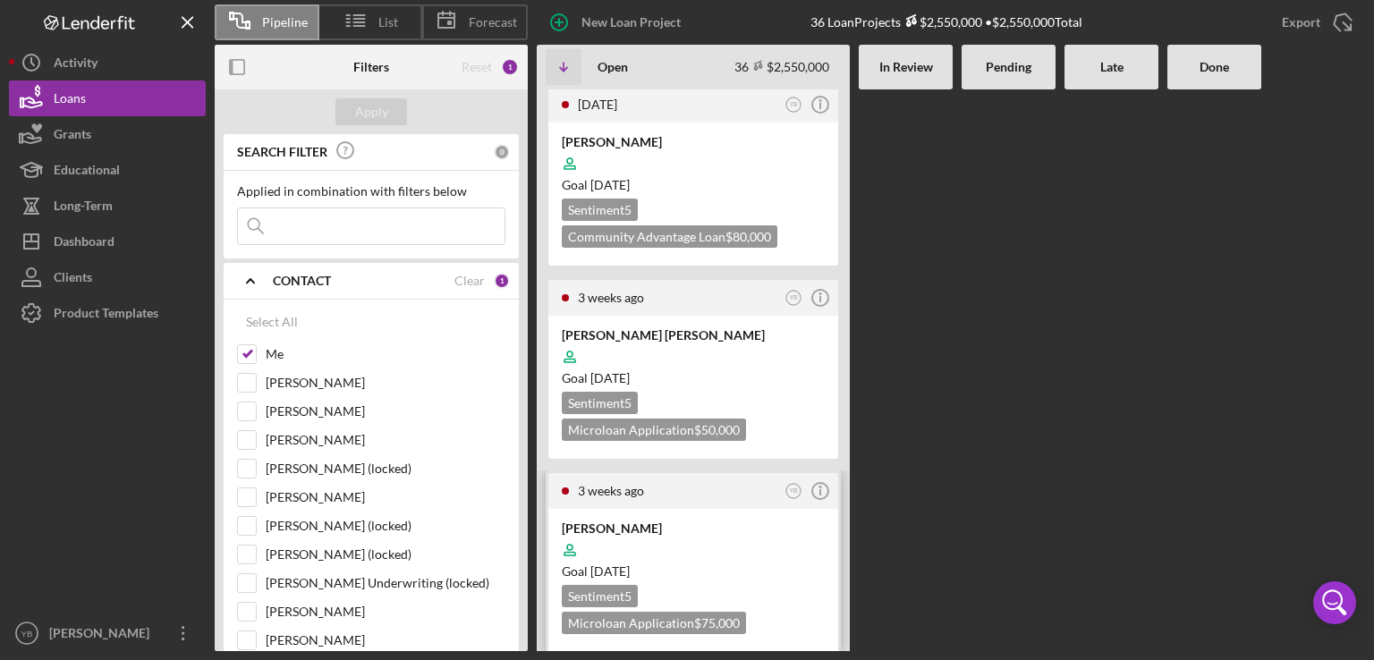
click at [734, 533] on div at bounding box center [693, 550] width 263 height 34
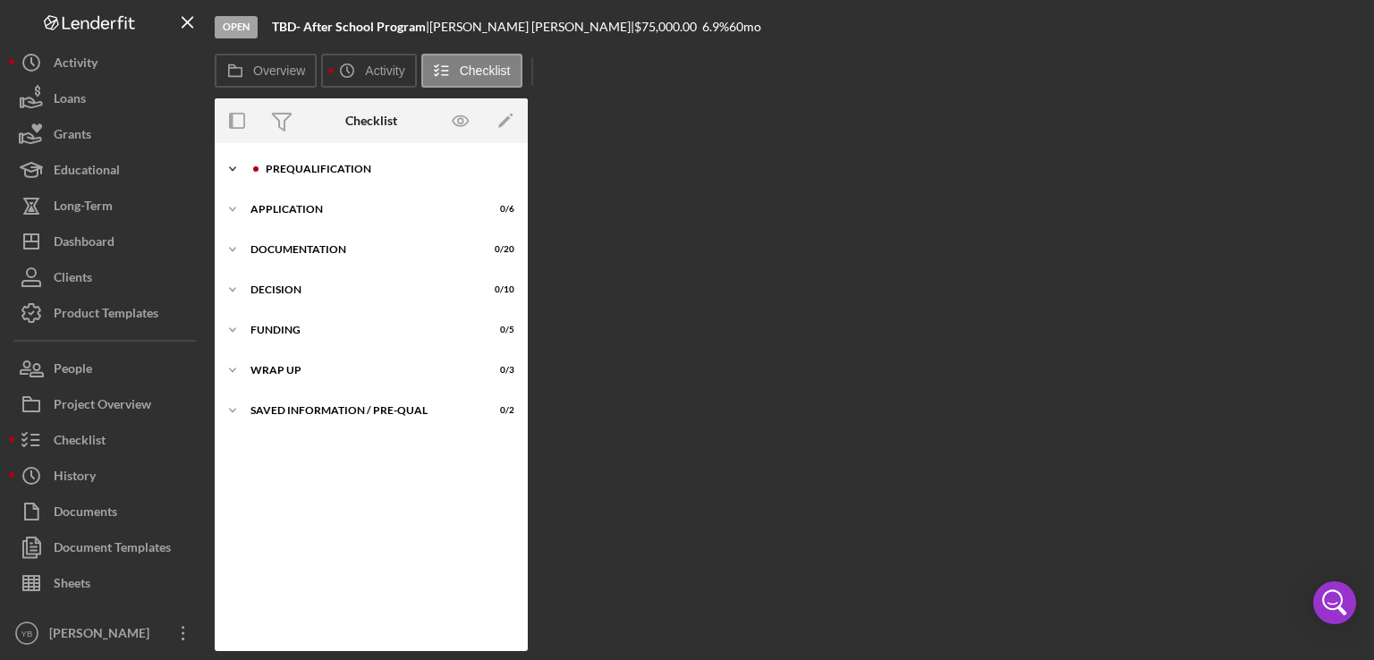
click at [352, 168] on div "Prequalification" at bounding box center [386, 169] width 240 height 11
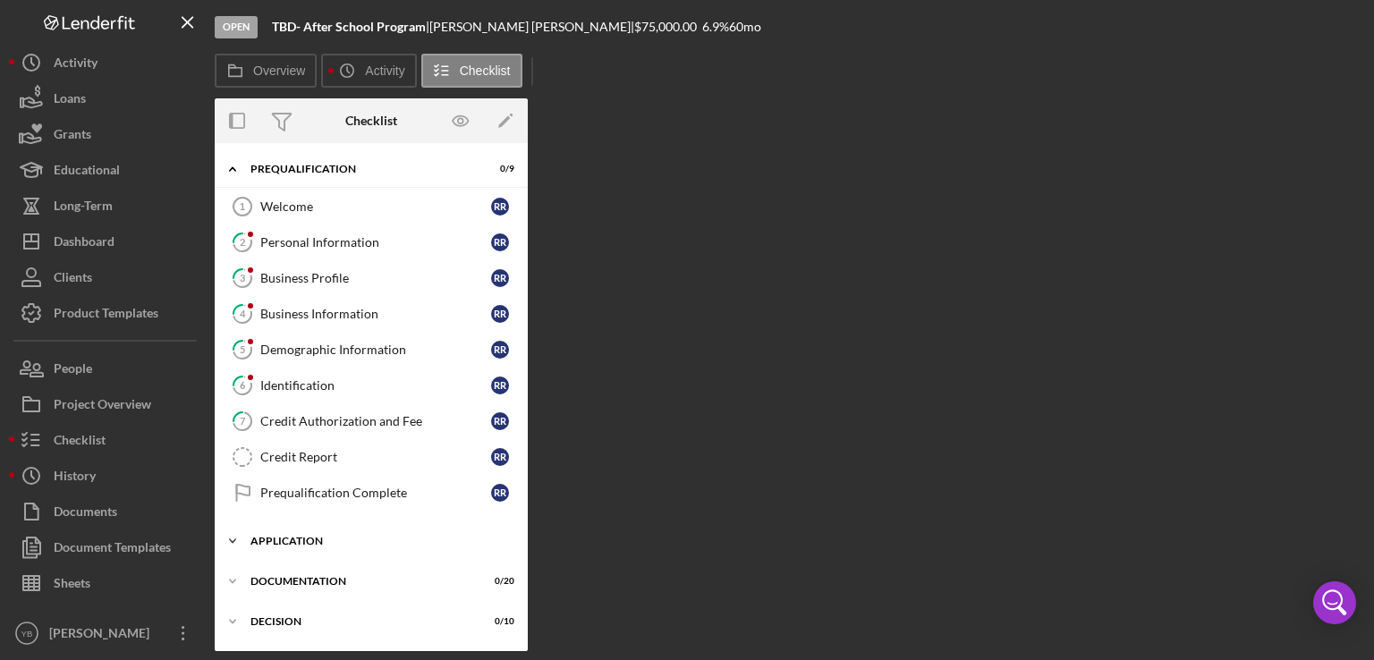
click at [322, 540] on div "Application" at bounding box center [378, 541] width 255 height 11
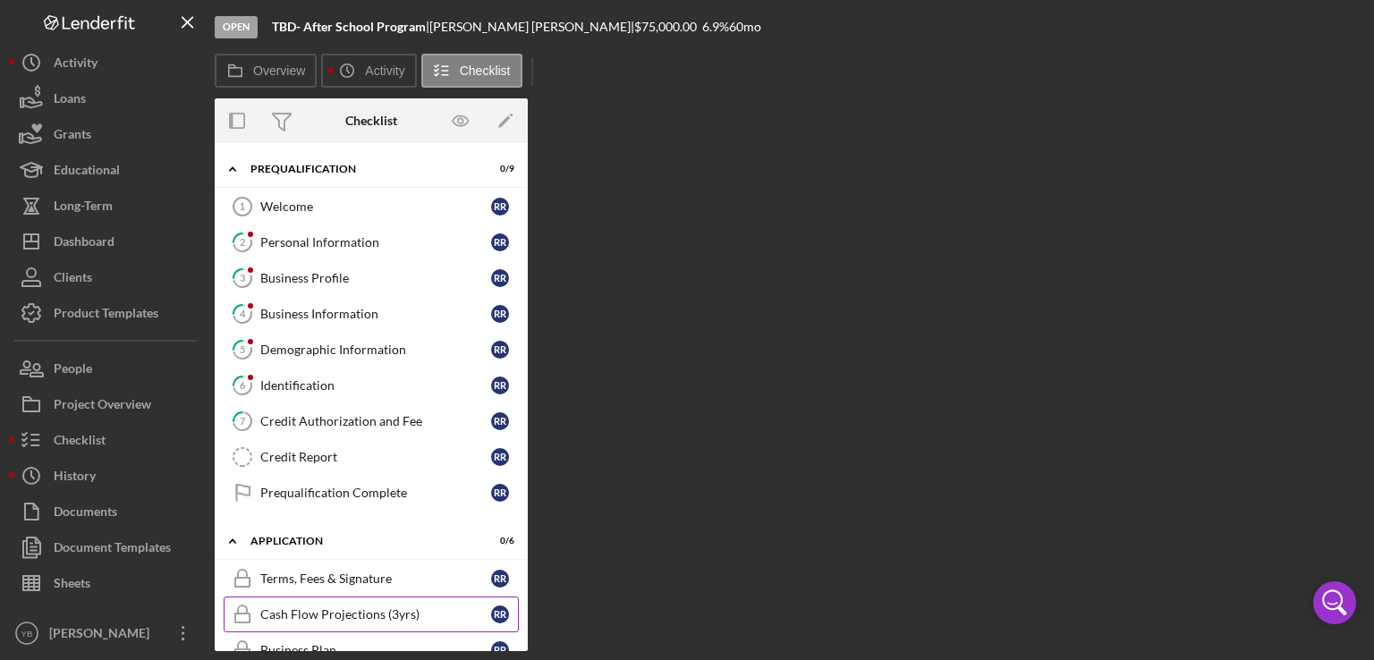
drag, startPoint x: 521, startPoint y: 400, endPoint x: 355, endPoint y: 617, distance: 272.6
click at [355, 617] on div "Icon/Expander Prequalification 0 / 9 Welcome 1 Welcome R R 2 Personal Informati…" at bounding box center [371, 569] width 313 height 834
click at [355, 617] on div "Cash Flow Projections (3yrs)" at bounding box center [375, 615] width 231 height 14
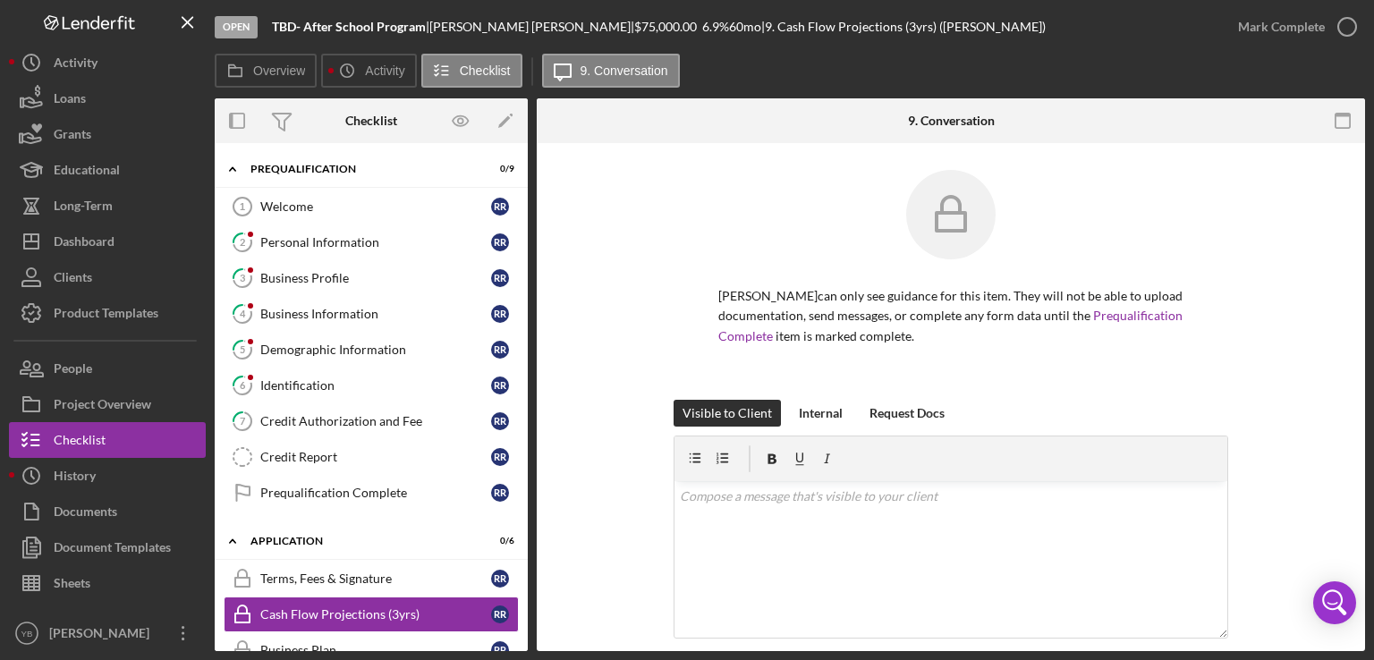
click at [1328, 258] on div "[PERSON_NAME] can only see guidance for this item. They will not be able to upl…" at bounding box center [951, 285] width 775 height 230
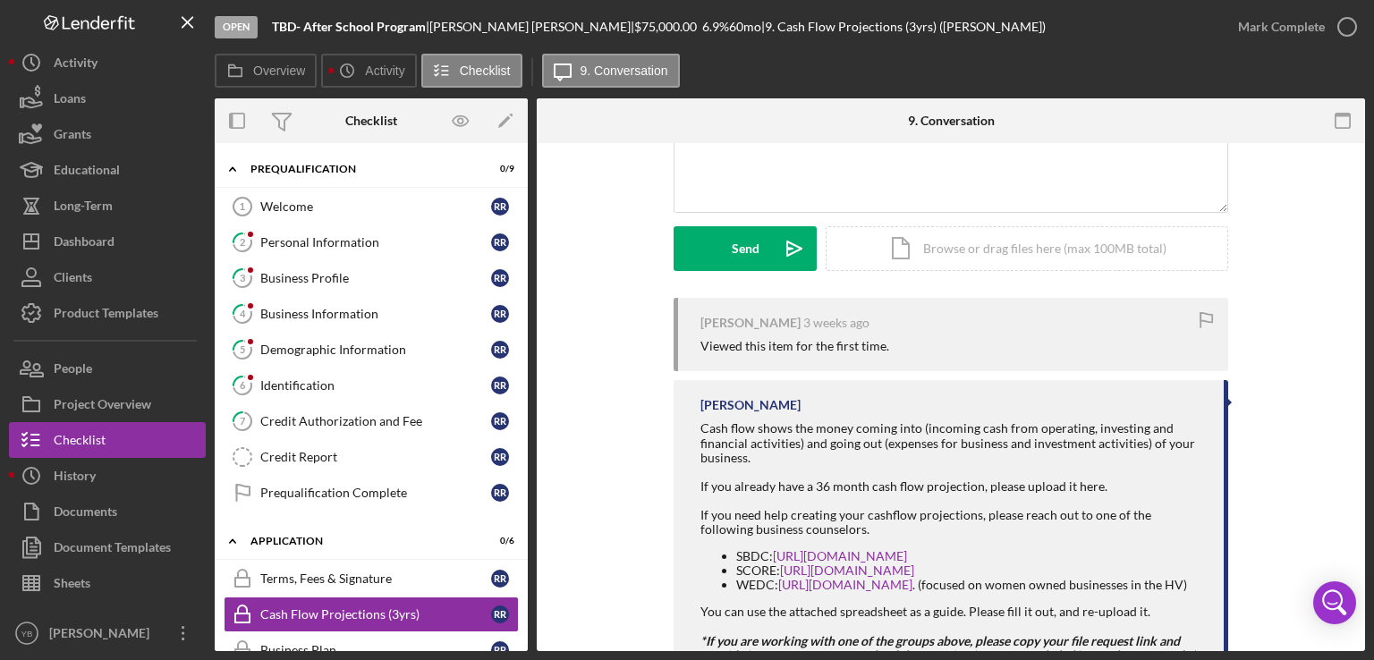
scroll to position [429, 0]
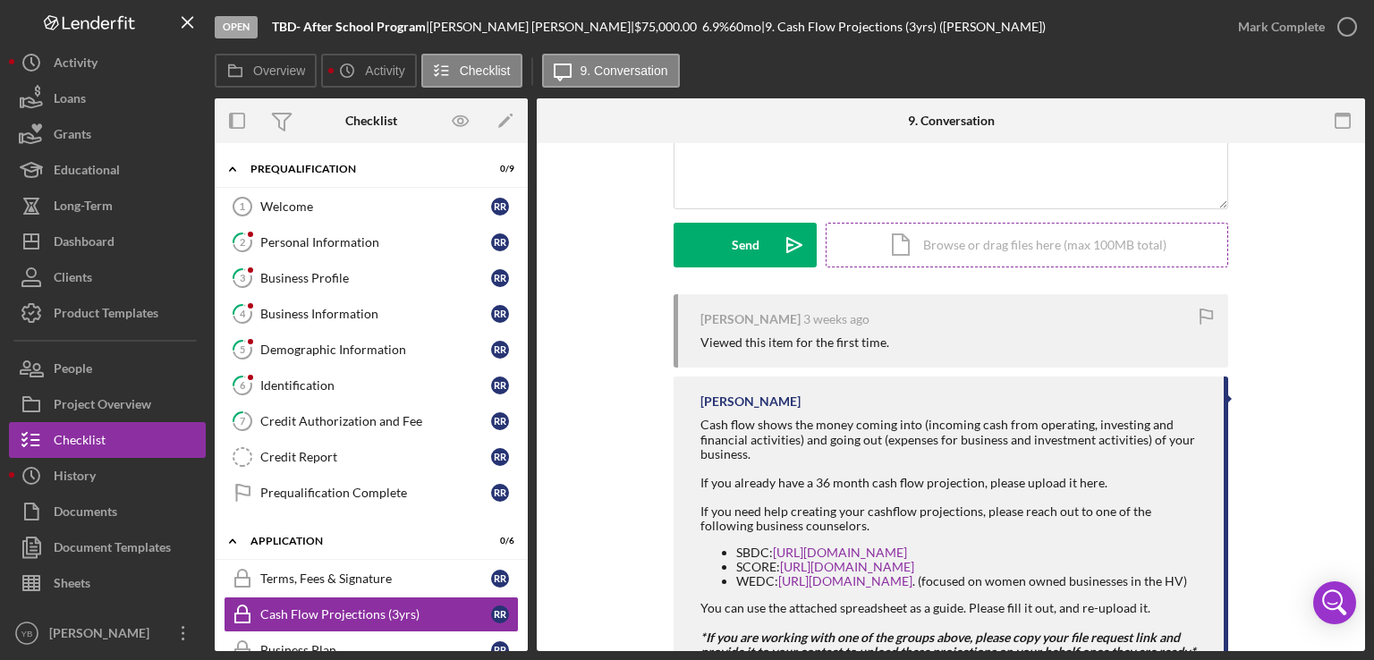
click at [1104, 242] on div "Icon/Document Browse or drag files here (max 100MB total) Tap to choose files o…" at bounding box center [1027, 245] width 403 height 45
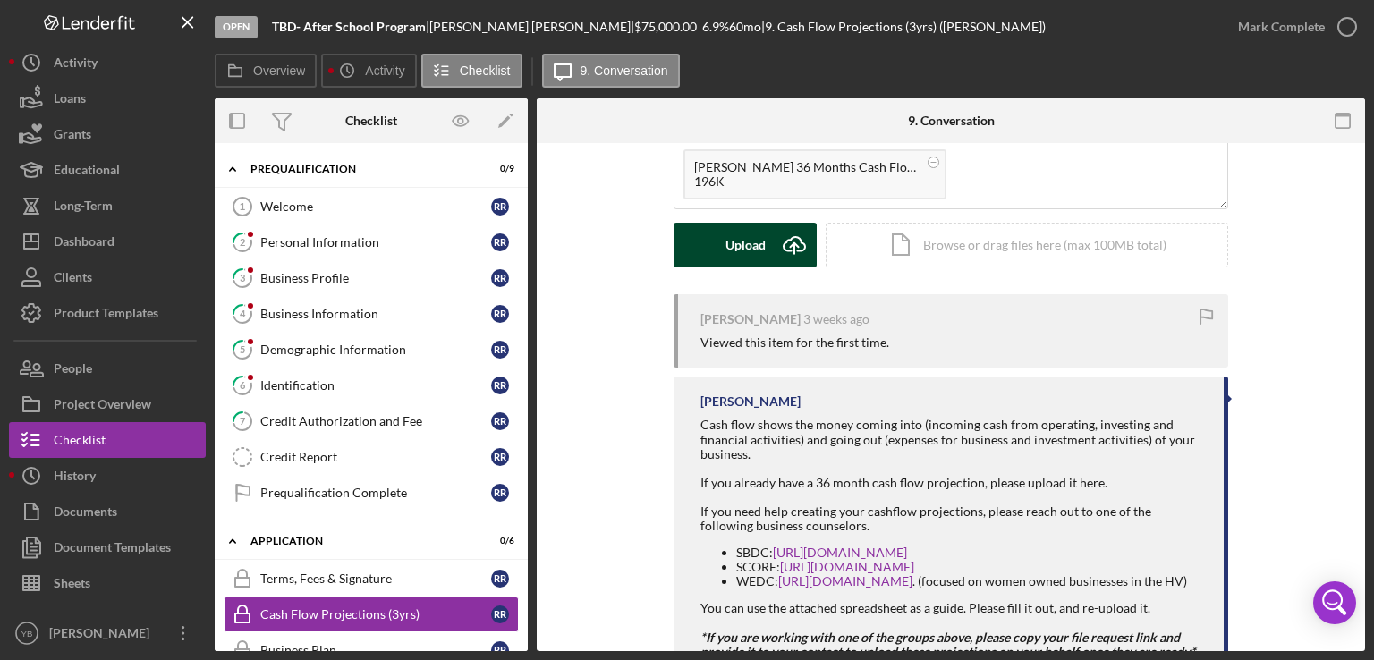
click at [746, 244] on div "Upload" at bounding box center [746, 245] width 40 height 45
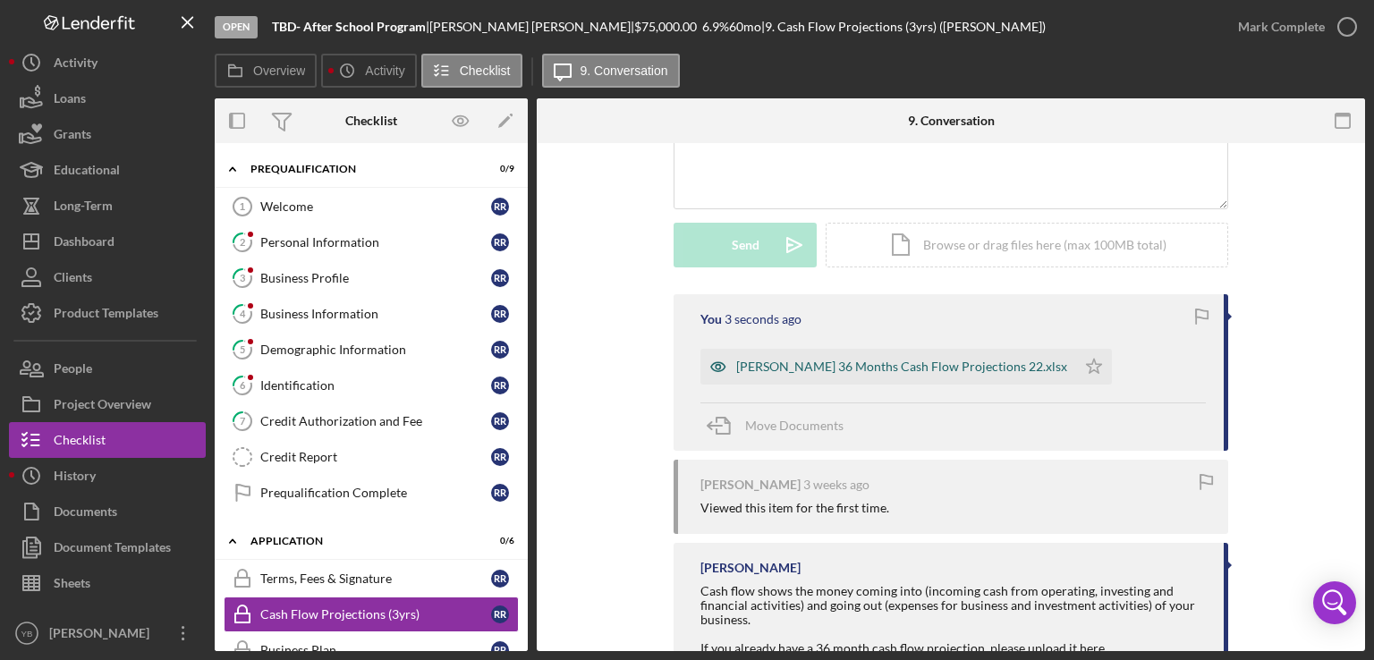
click at [853, 366] on div "[PERSON_NAME] 36 Months Cash Flow Projections 22.xlsx" at bounding box center [901, 367] width 331 height 14
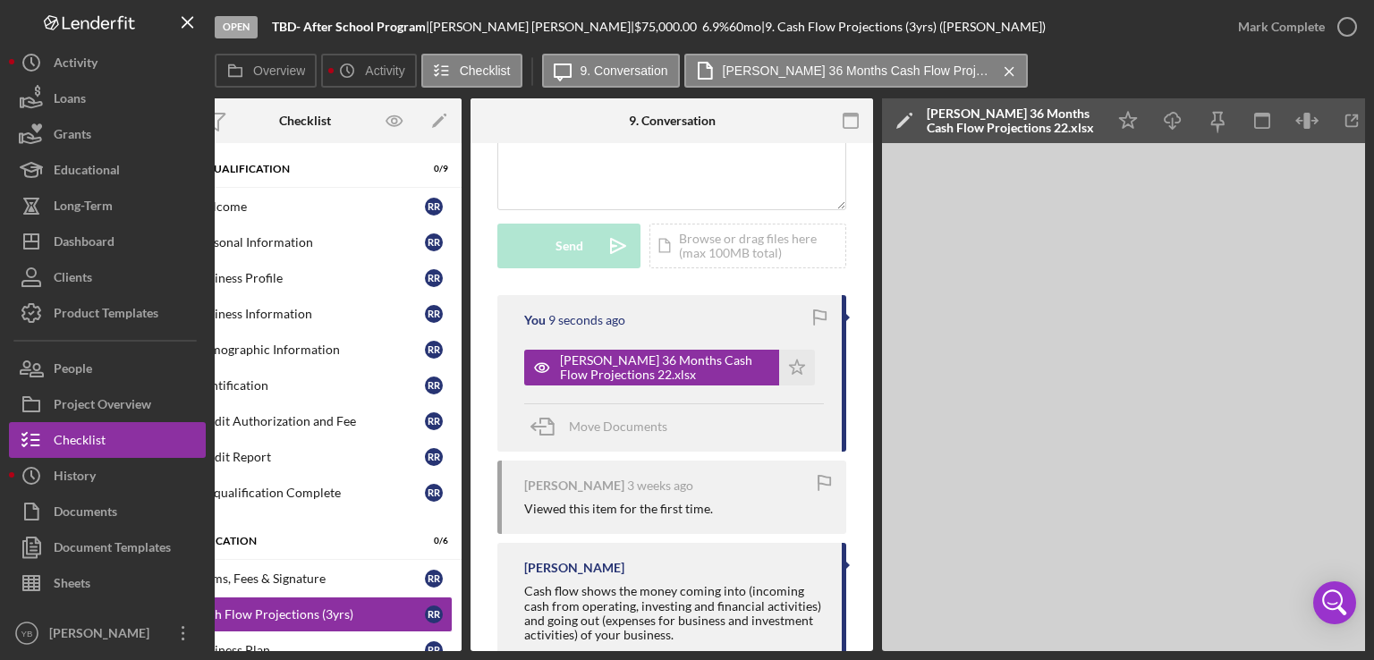
scroll to position [0, 119]
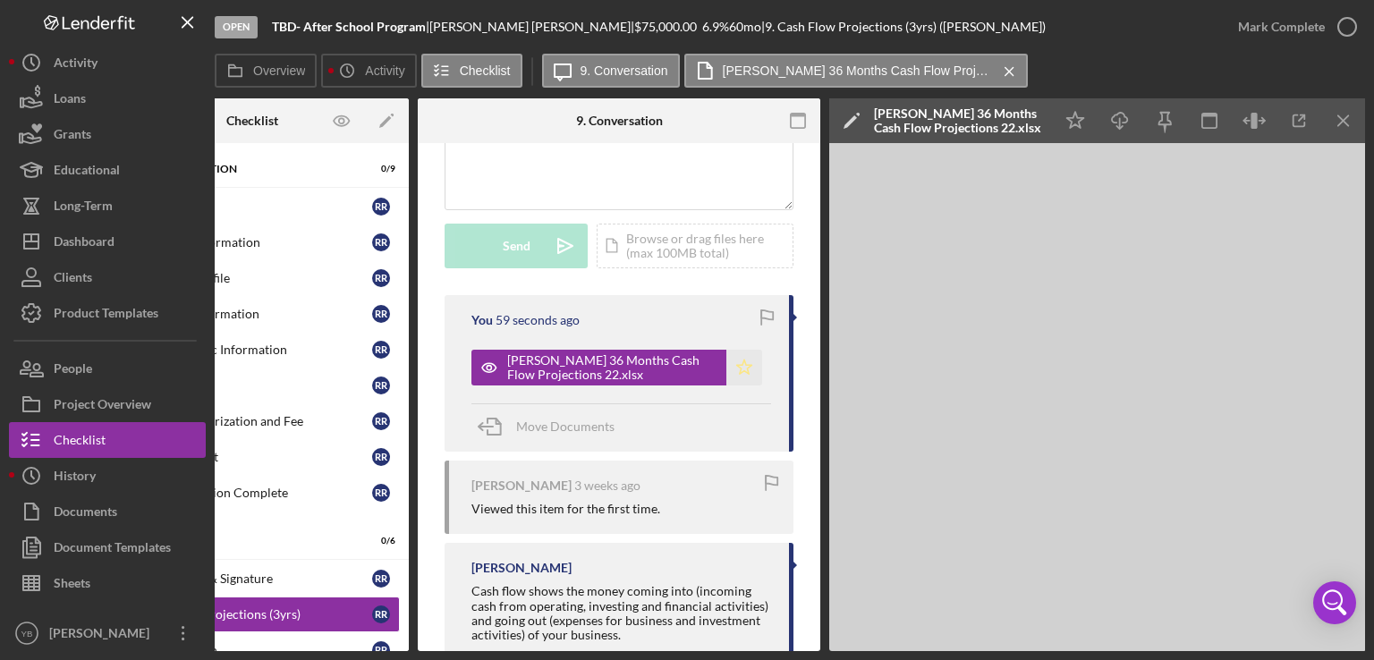
click at [736, 375] on icon "Icon/Star" at bounding box center [745, 368] width 36 height 36
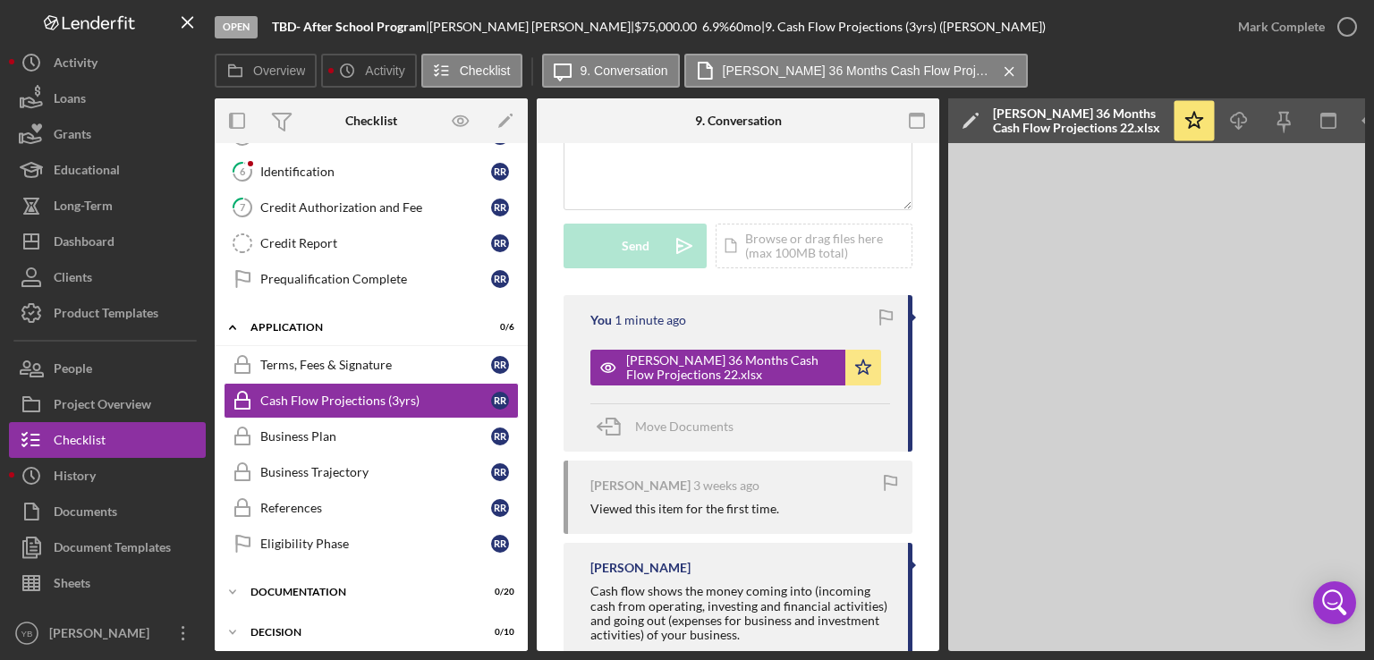
scroll to position [343, 0]
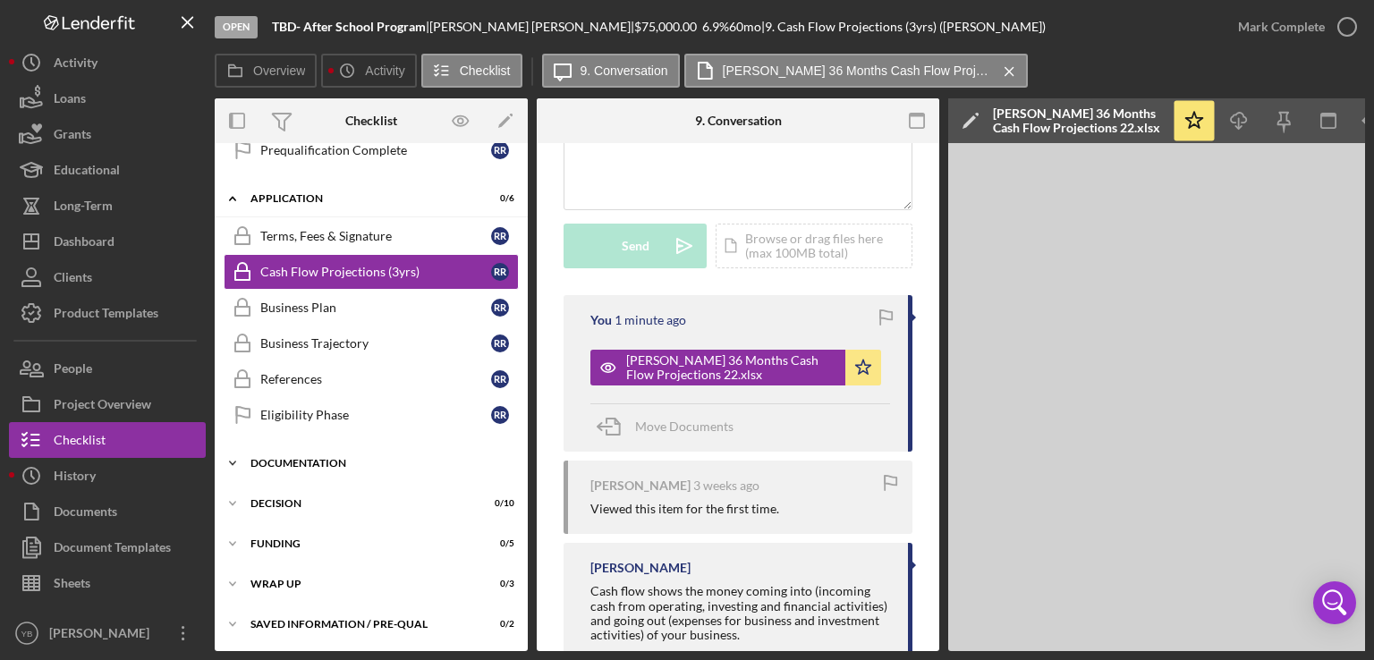
click at [345, 450] on div "Icon/Expander Documentation 0 / 20" at bounding box center [371, 464] width 313 height 36
